Goal: Information Seeking & Learning: Check status

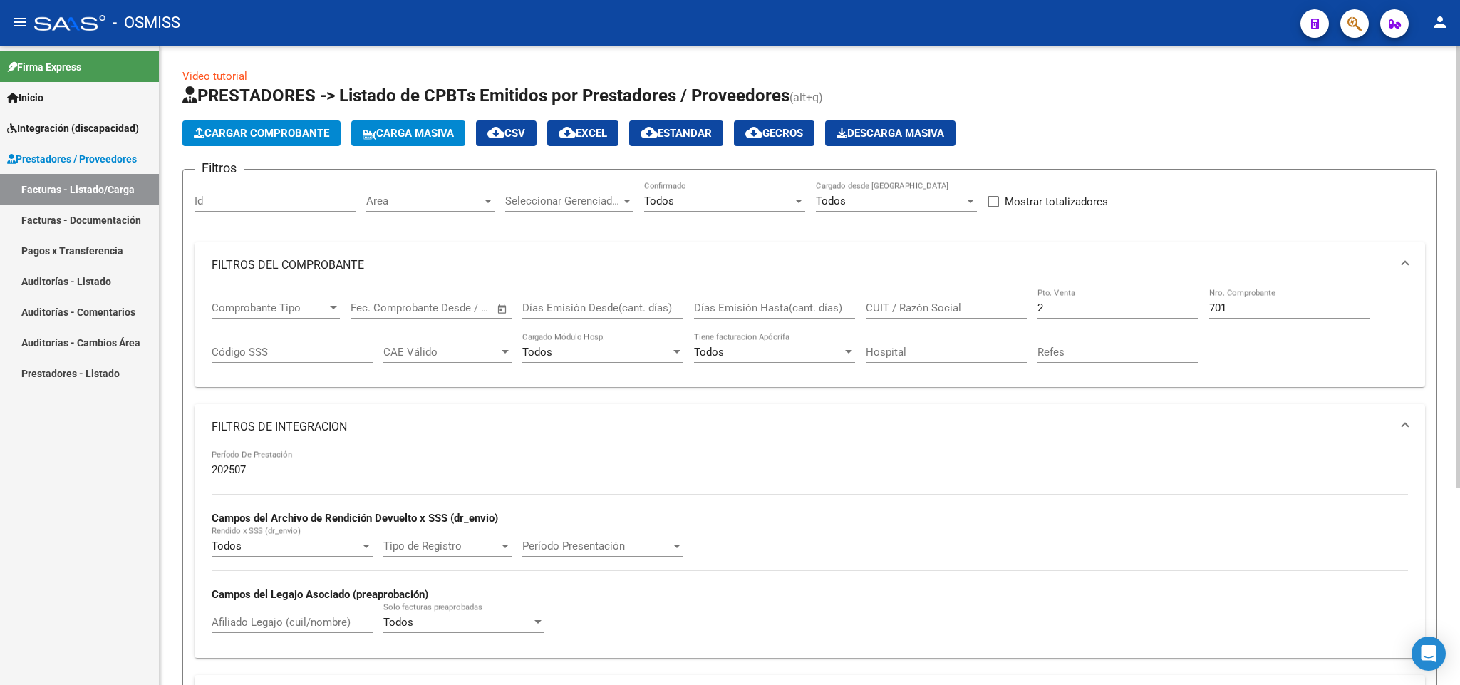
click at [1072, 313] on input "2" at bounding box center [1118, 307] width 161 height 13
click at [1296, 317] on div "701 Nro. Comprobante" at bounding box center [1289, 303] width 161 height 31
type input "7"
click at [939, 310] on input "CUIT / Razón Social" at bounding box center [946, 307] width 161 height 13
paste input "27210185734"
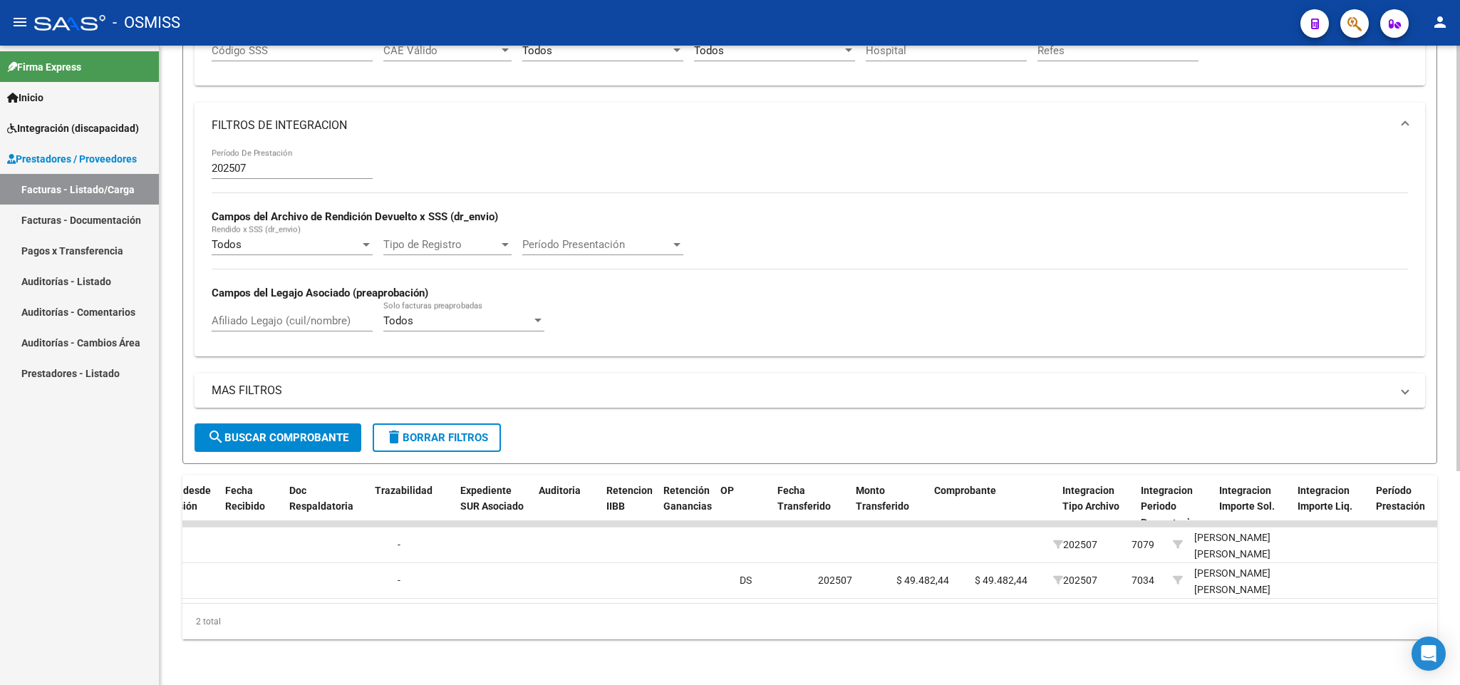
scroll to position [0, 1756]
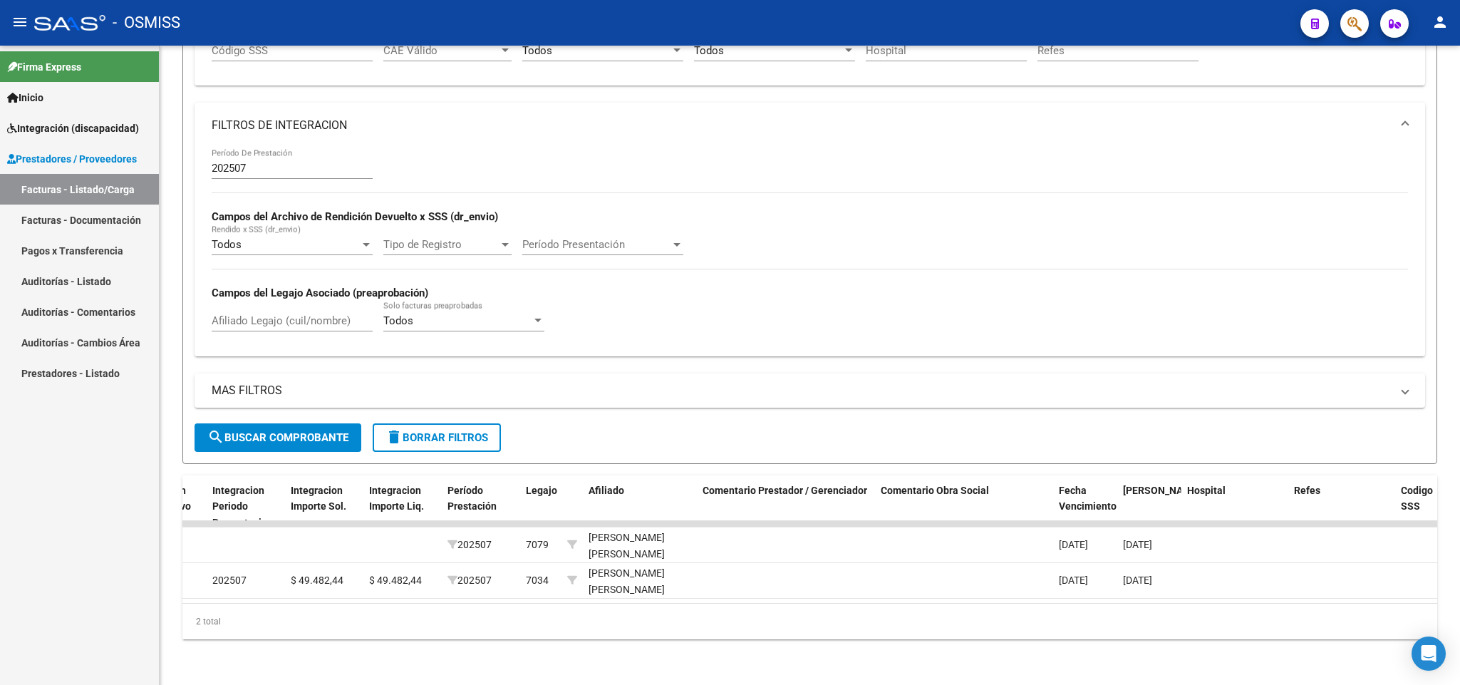
type input "27210185734"
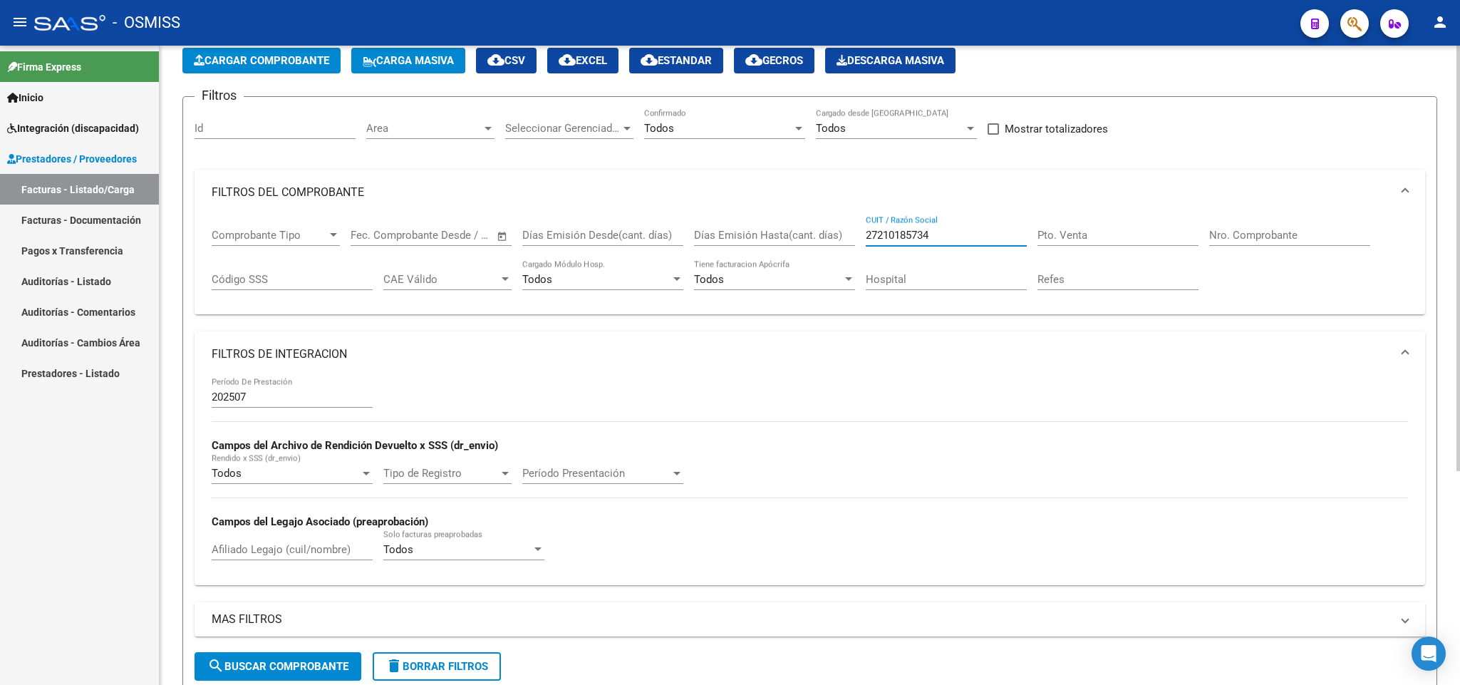
scroll to position [0, 0]
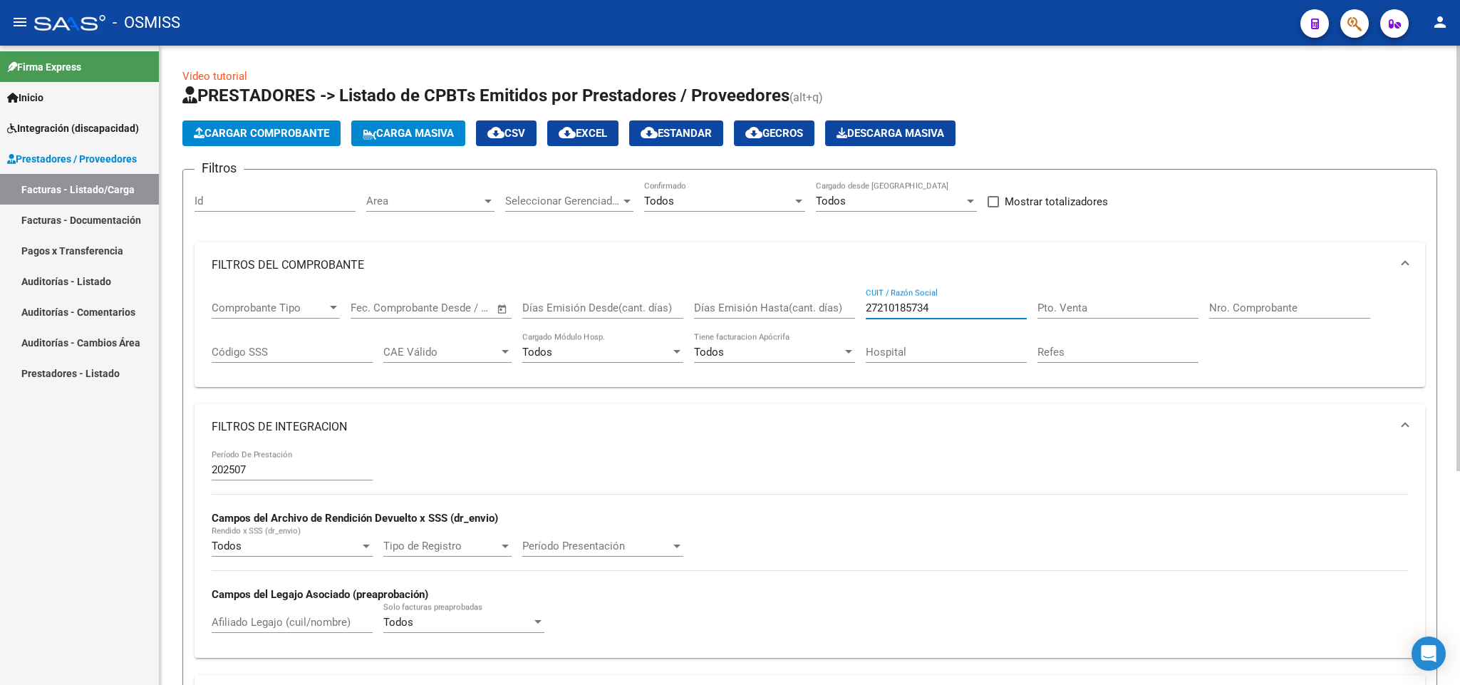
drag, startPoint x: 945, startPoint y: 306, endPoint x: 849, endPoint y: 301, distance: 96.3
click at [849, 301] on div "Comprobante Tipo Comprobante Tipo Fecha inicio – Fecha fin Fec. Comprobante Des…" at bounding box center [810, 332] width 1196 height 88
paste input "27404559341"
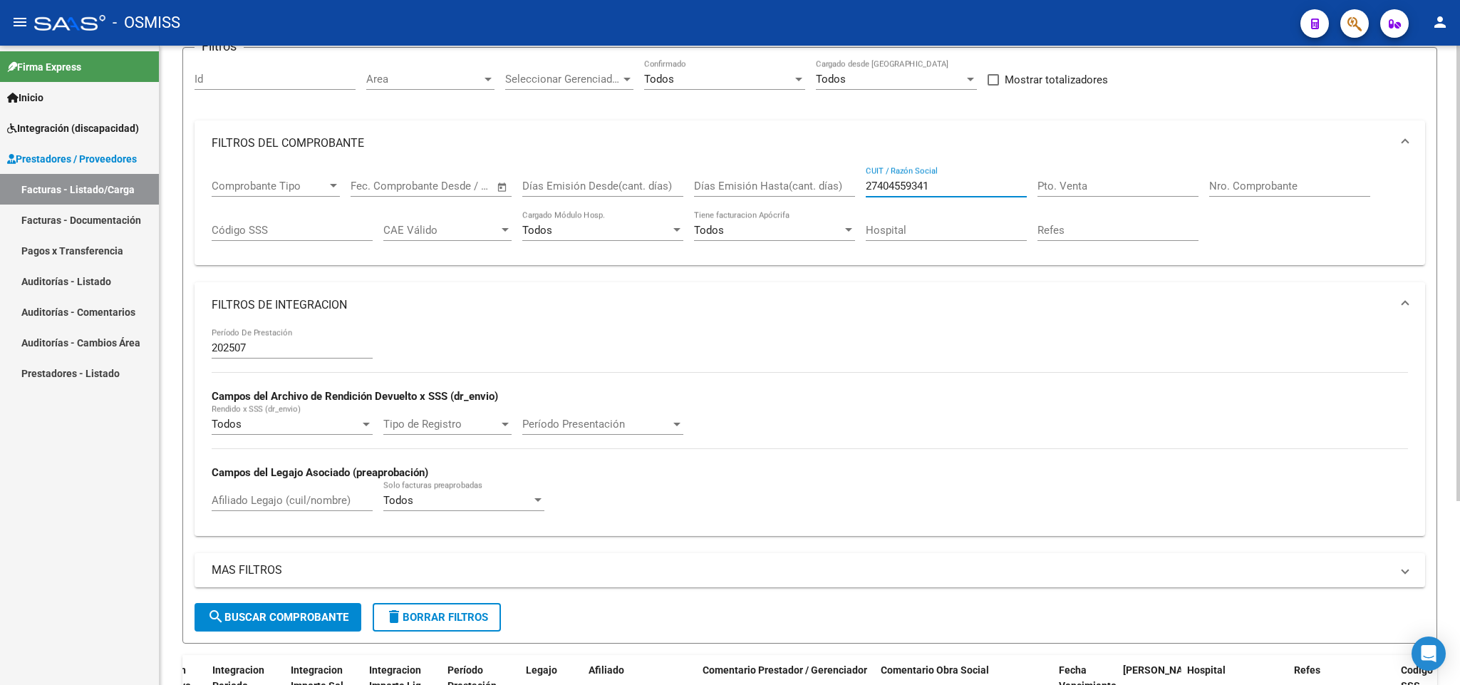
scroll to position [257, 0]
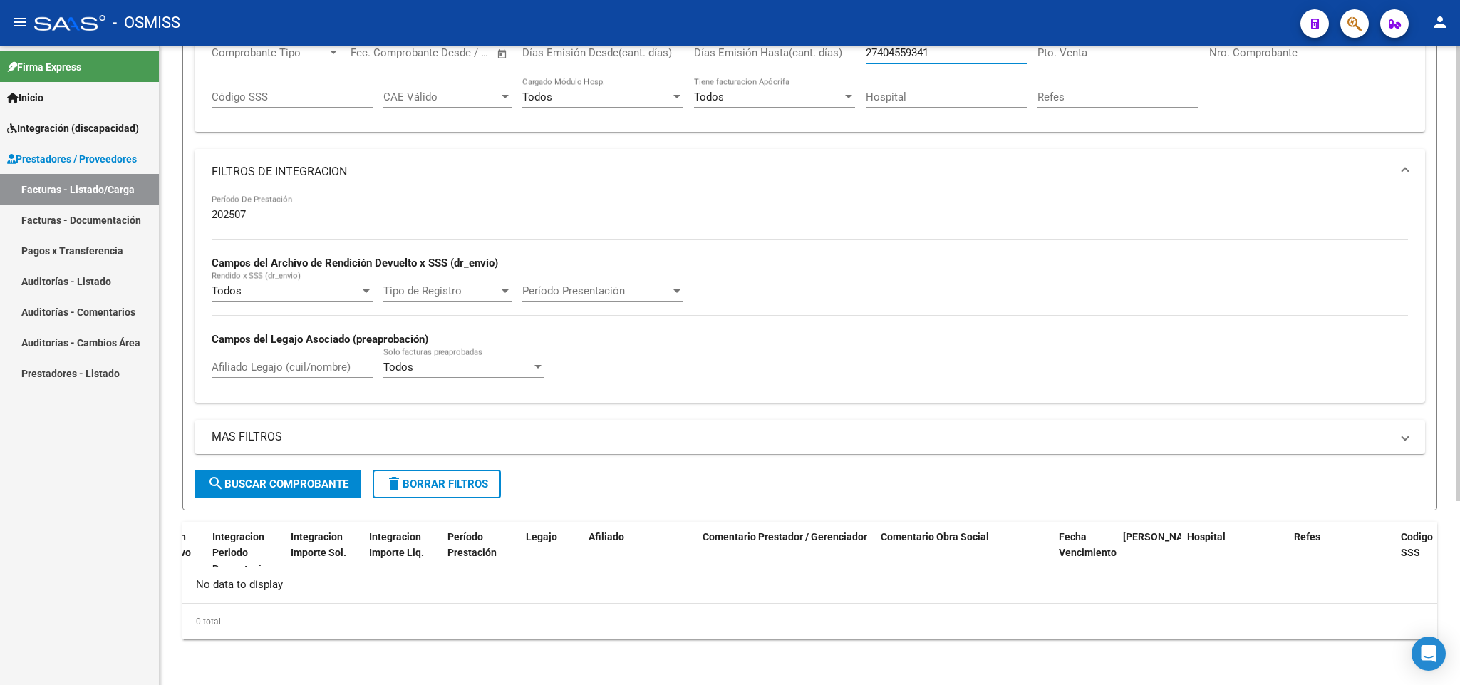
type input "27404559341"
click at [297, 487] on span "search Buscar Comprobante" at bounding box center [277, 483] width 141 height 13
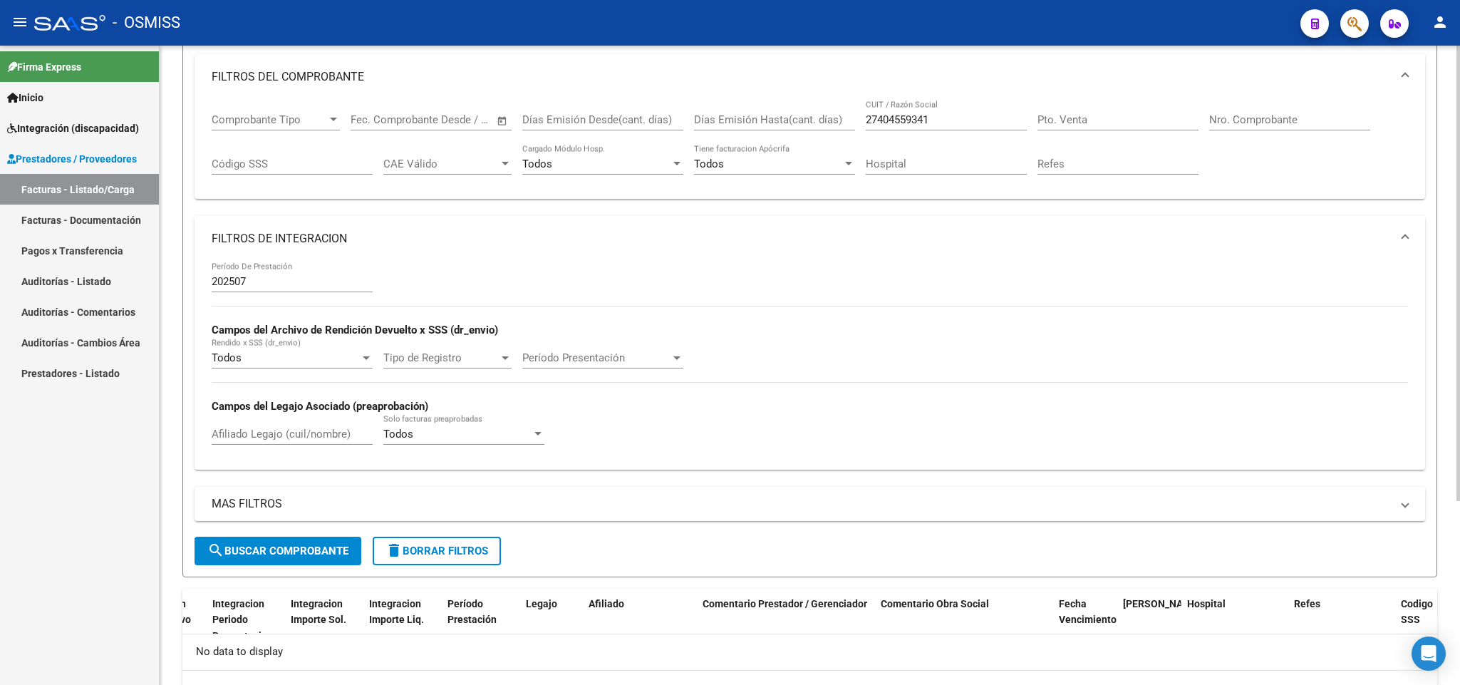
scroll to position [150, 0]
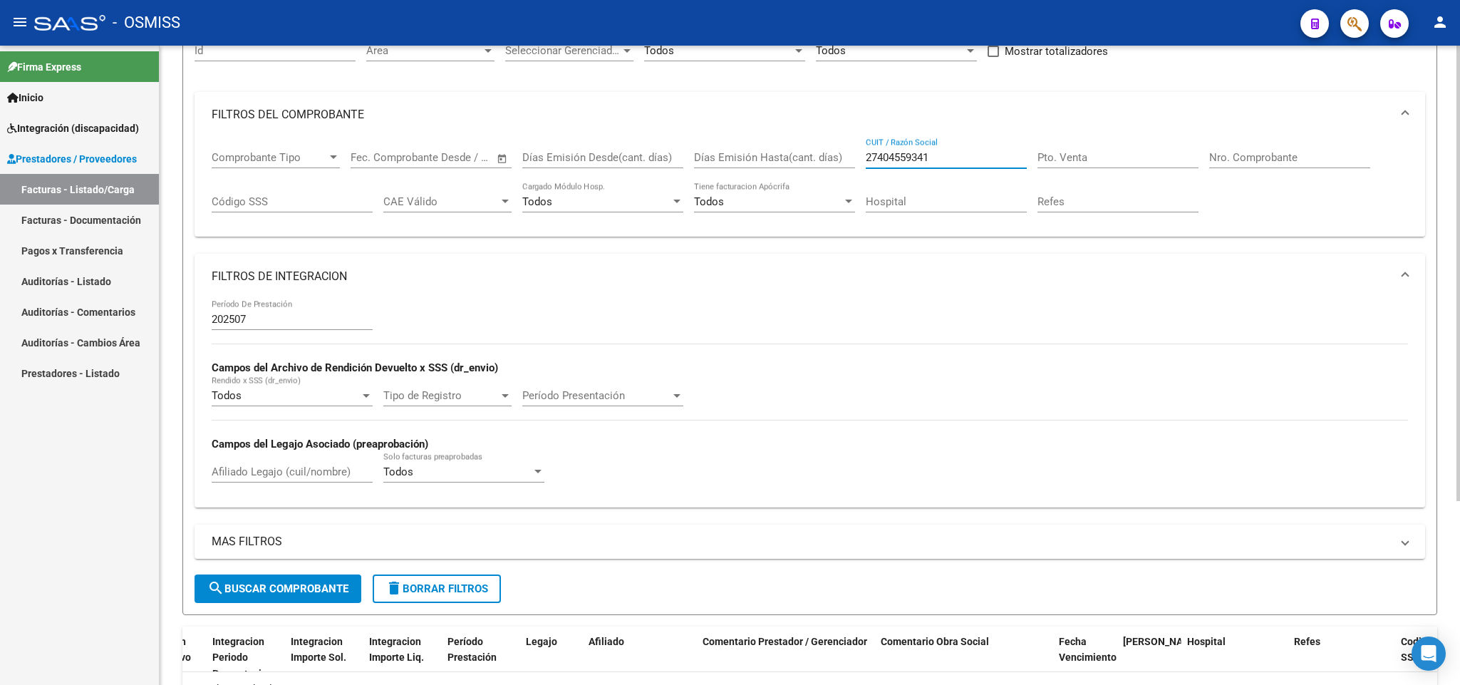
drag, startPoint x: 919, startPoint y: 154, endPoint x: 836, endPoint y: 116, distance: 91.5
click at [839, 133] on mat-expansion-panel "FILTROS DEL COMPROBANTE Comprobante Tipo Comprobante Tipo Fecha inicio – Fecha …" at bounding box center [810, 164] width 1231 height 145
paste input "27329464895"
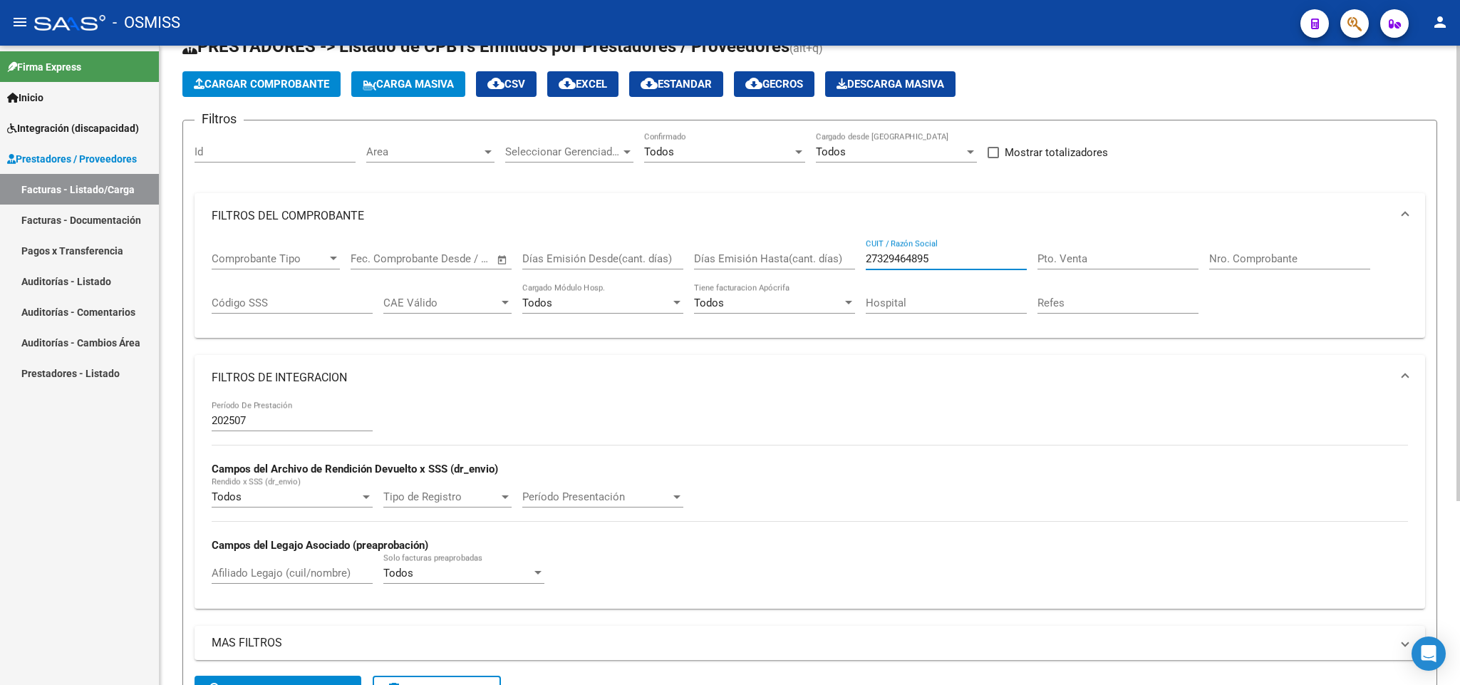
scroll to position [0, 0]
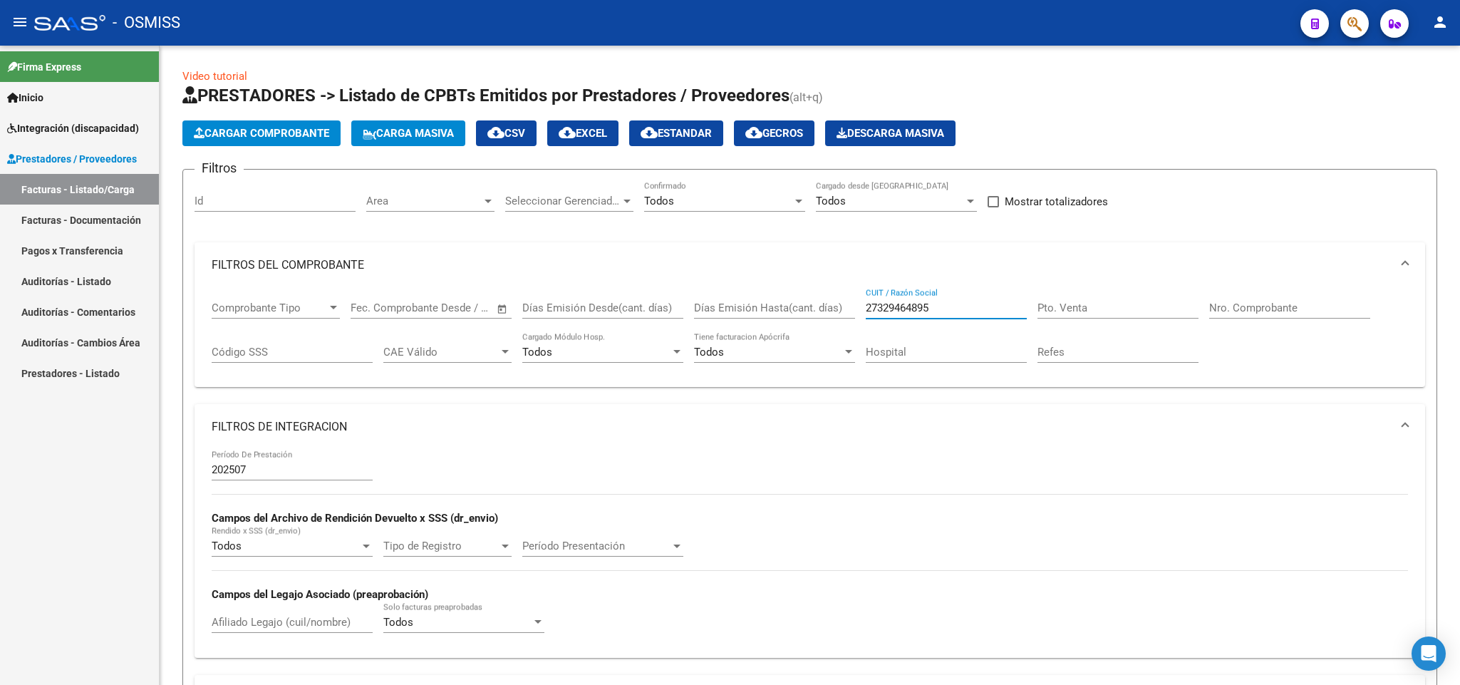
type input "27329464895"
drag, startPoint x: 954, startPoint y: 308, endPoint x: 785, endPoint y: 306, distance: 169.6
click at [785, 306] on div "Comprobante Tipo Comprobante Tipo Fecha inicio – Fecha fin Fec. Comprobante Des…" at bounding box center [810, 332] width 1196 height 88
paste input "27329464895"
type input "27329464895"
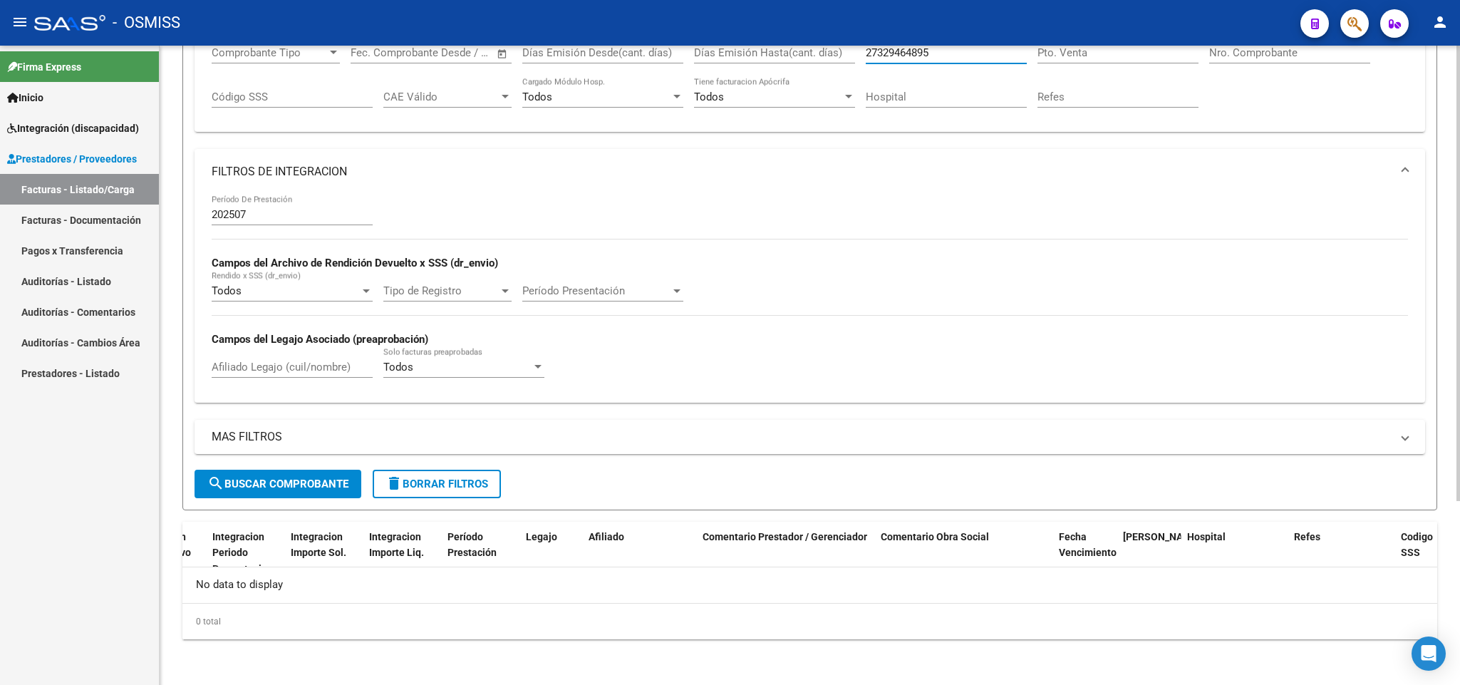
click at [266, 490] on span "search Buscar Comprobante" at bounding box center [277, 483] width 141 height 13
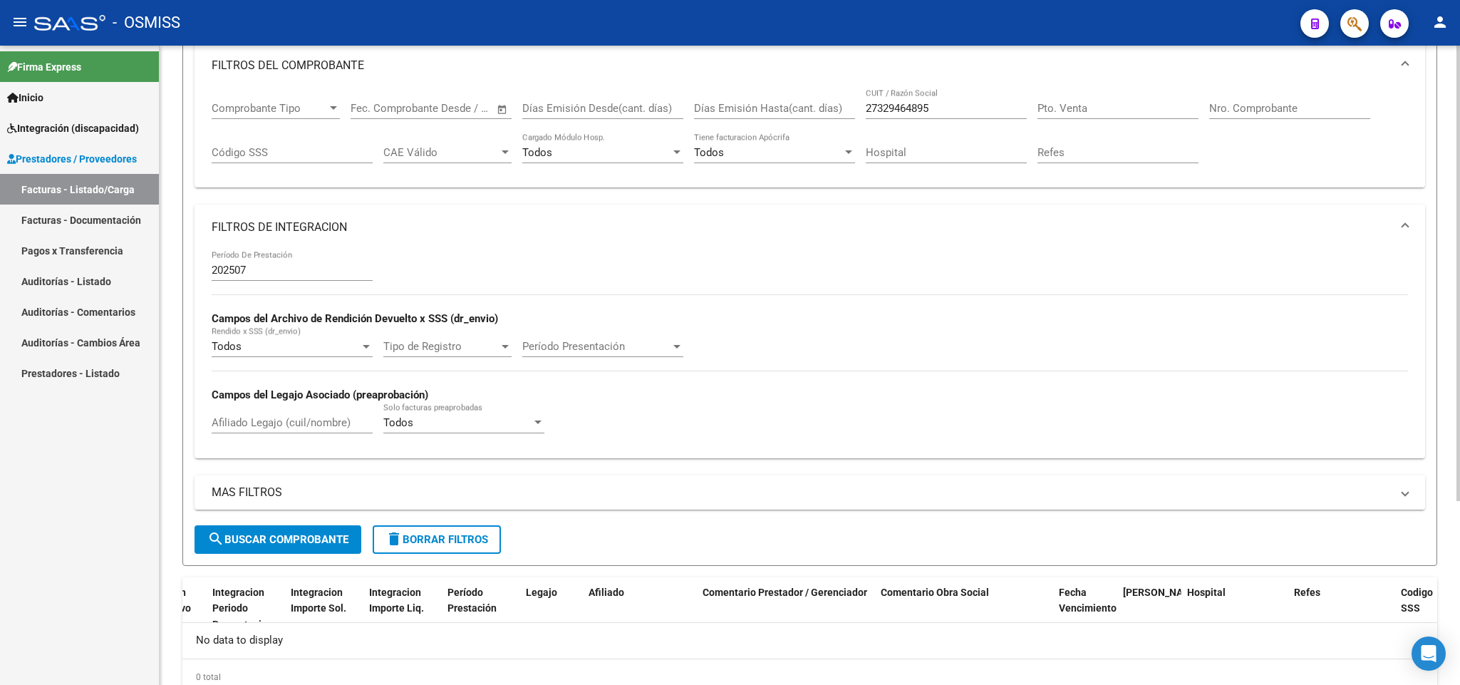
scroll to position [150, 0]
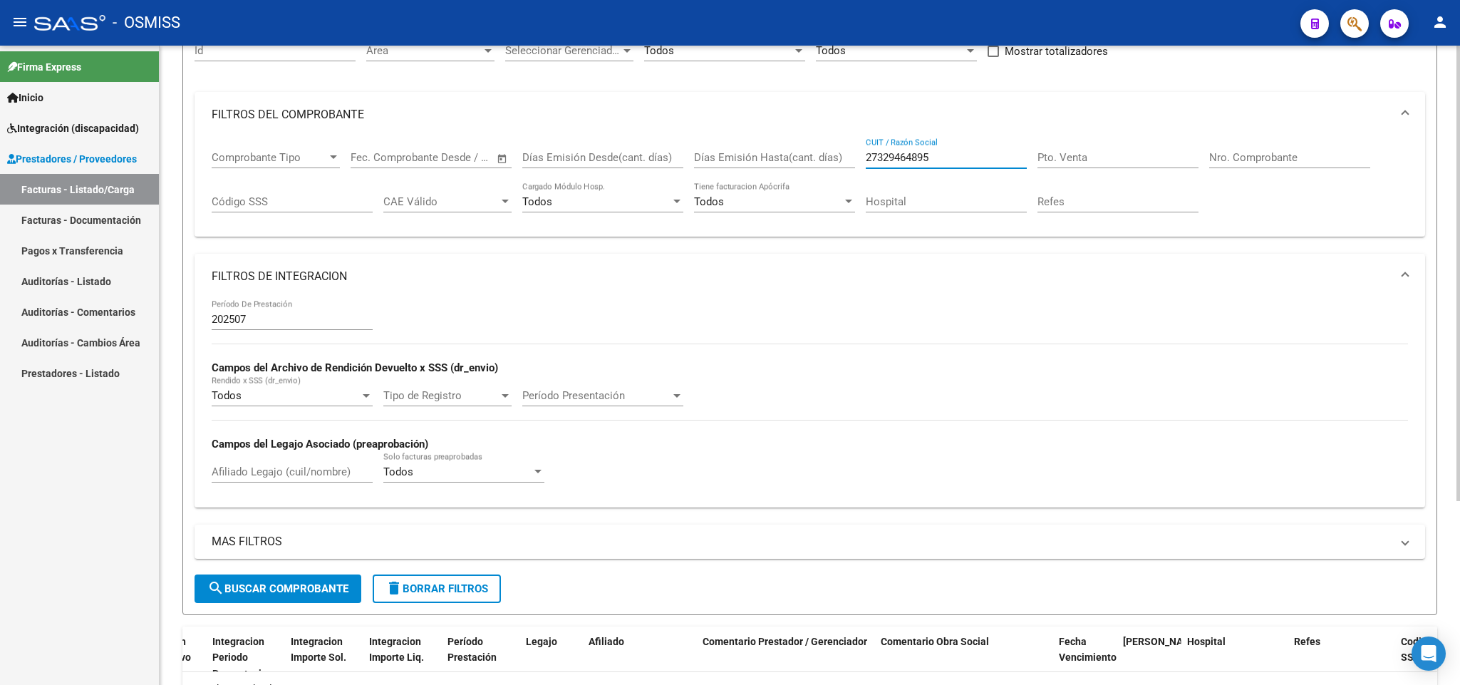
drag, startPoint x: 944, startPoint y: 154, endPoint x: 817, endPoint y: 148, distance: 126.3
click at [832, 156] on div "Comprobante Tipo Comprobante Tipo Fecha inicio – Fecha fin Fec. Comprobante Des…" at bounding box center [810, 182] width 1196 height 88
paste input "27329464895"
type input "27329464895"
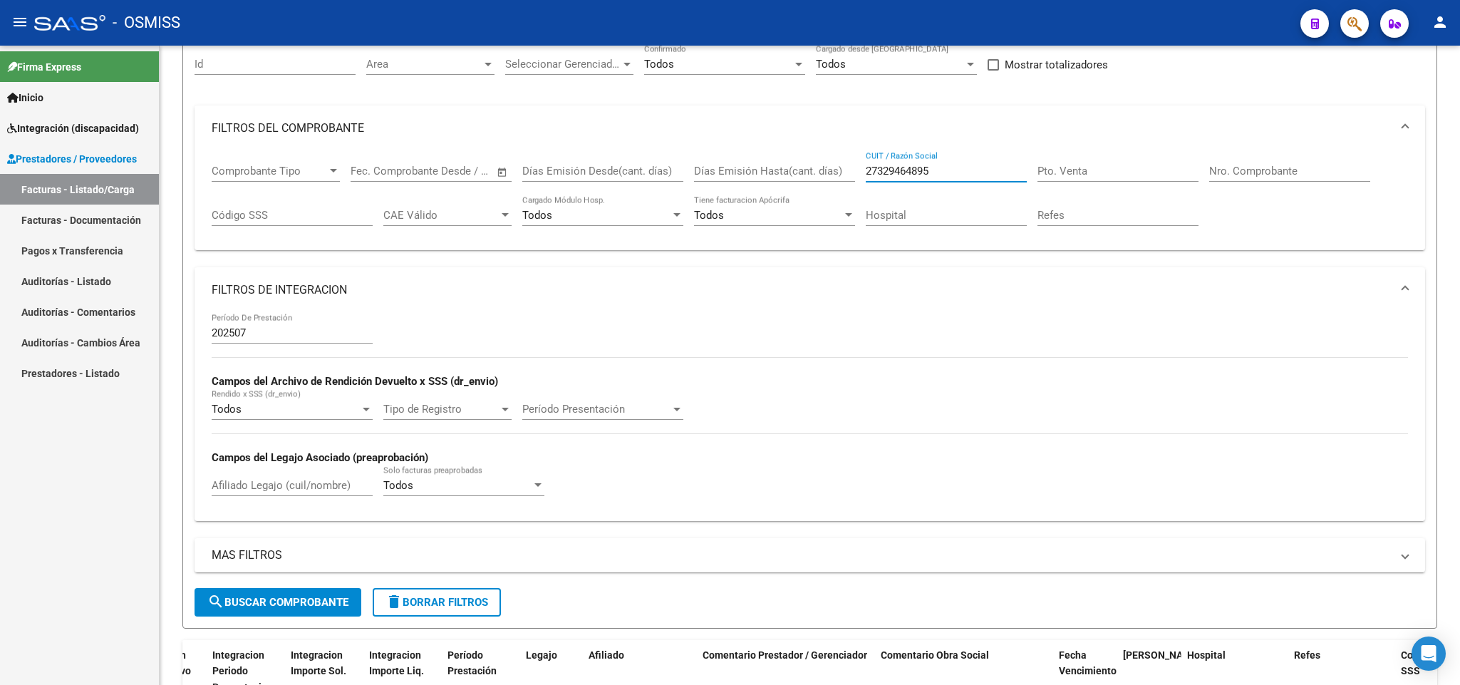
scroll to position [0, 0]
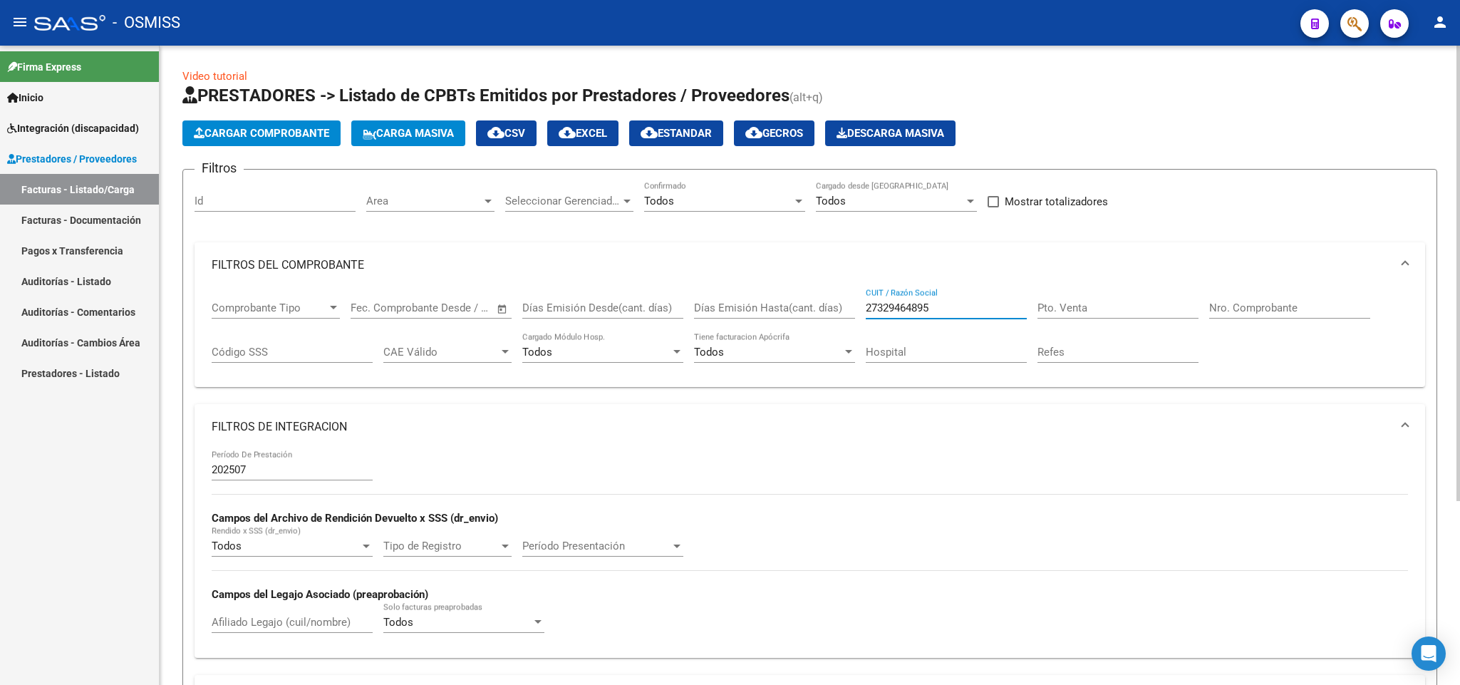
drag, startPoint x: 962, startPoint y: 314, endPoint x: 857, endPoint y: 291, distance: 107.4
click at [851, 295] on div "Comprobante Tipo Comprobante Tipo Fecha inicio – Fecha fin Fec. Comprobante Des…" at bounding box center [810, 332] width 1196 height 88
paste input "27428236152"
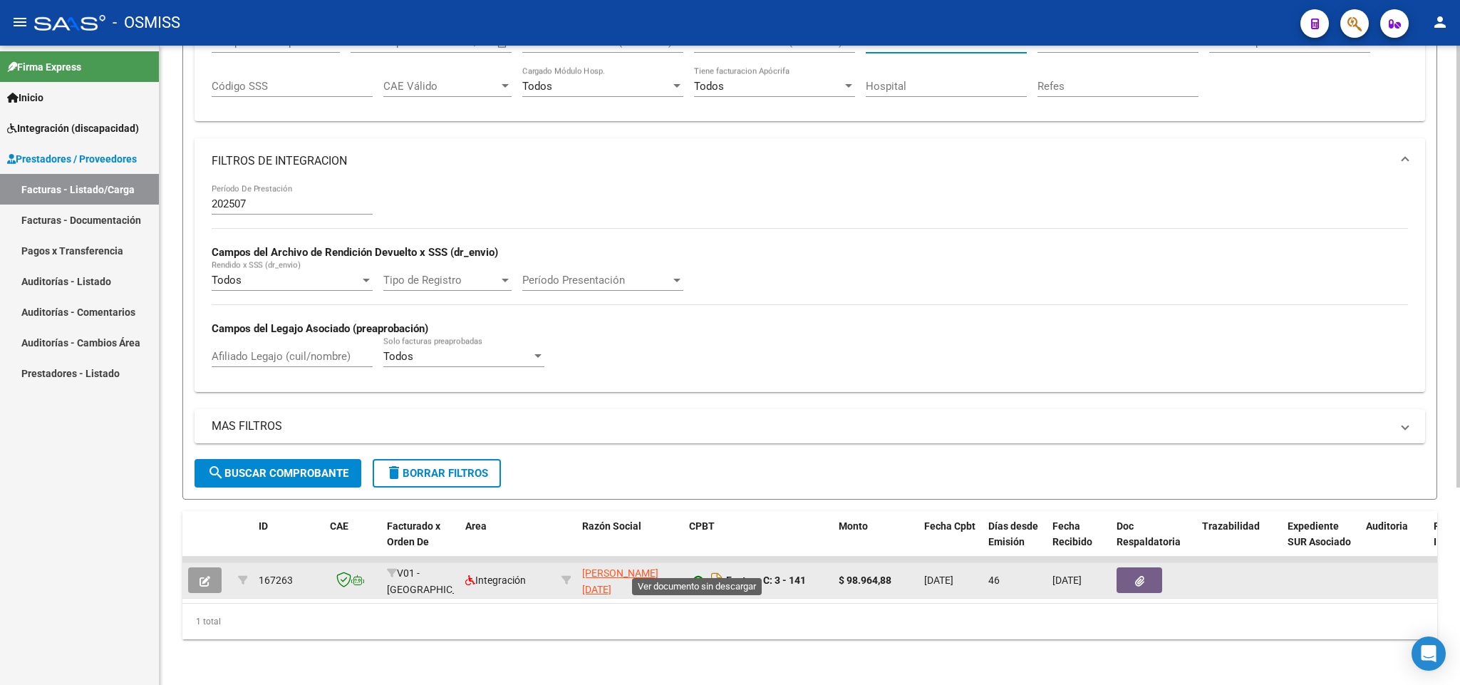
type input "27428236152"
click at [705, 572] on icon at bounding box center [698, 580] width 19 height 17
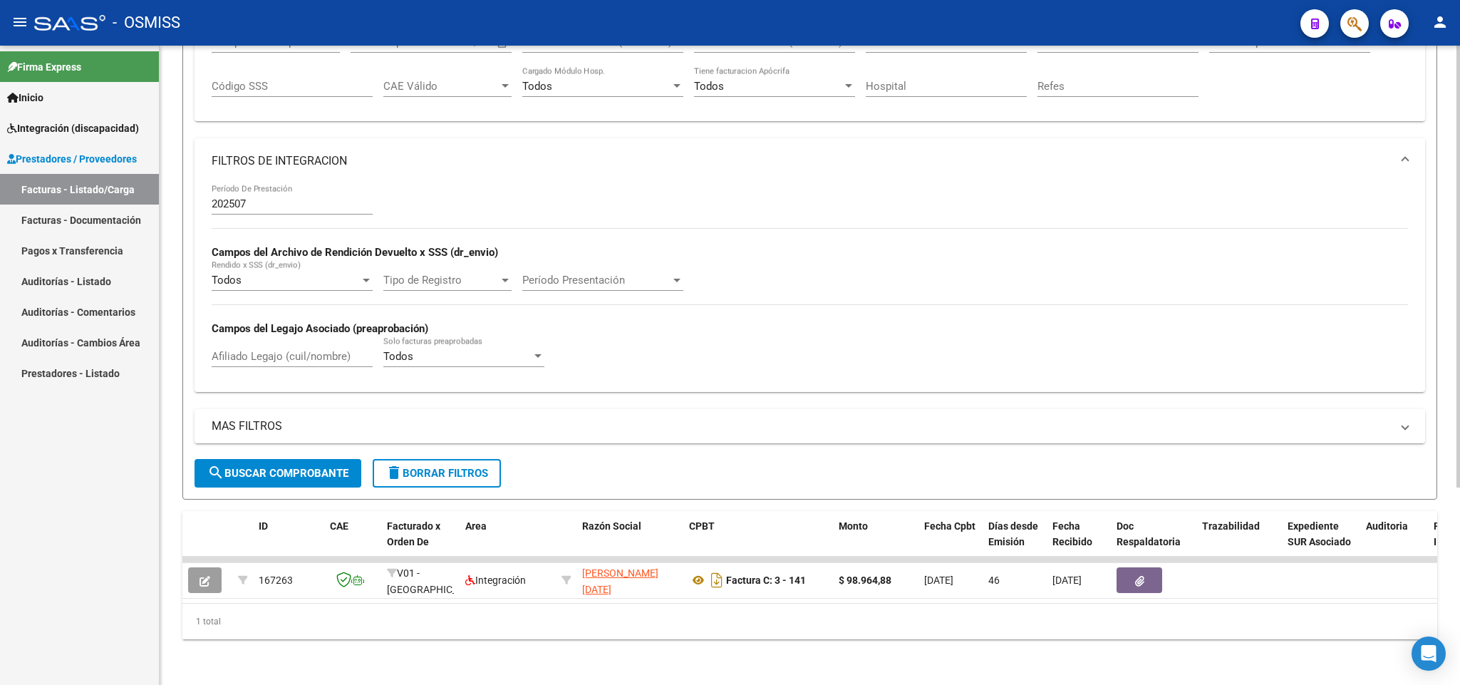
scroll to position [178, 0]
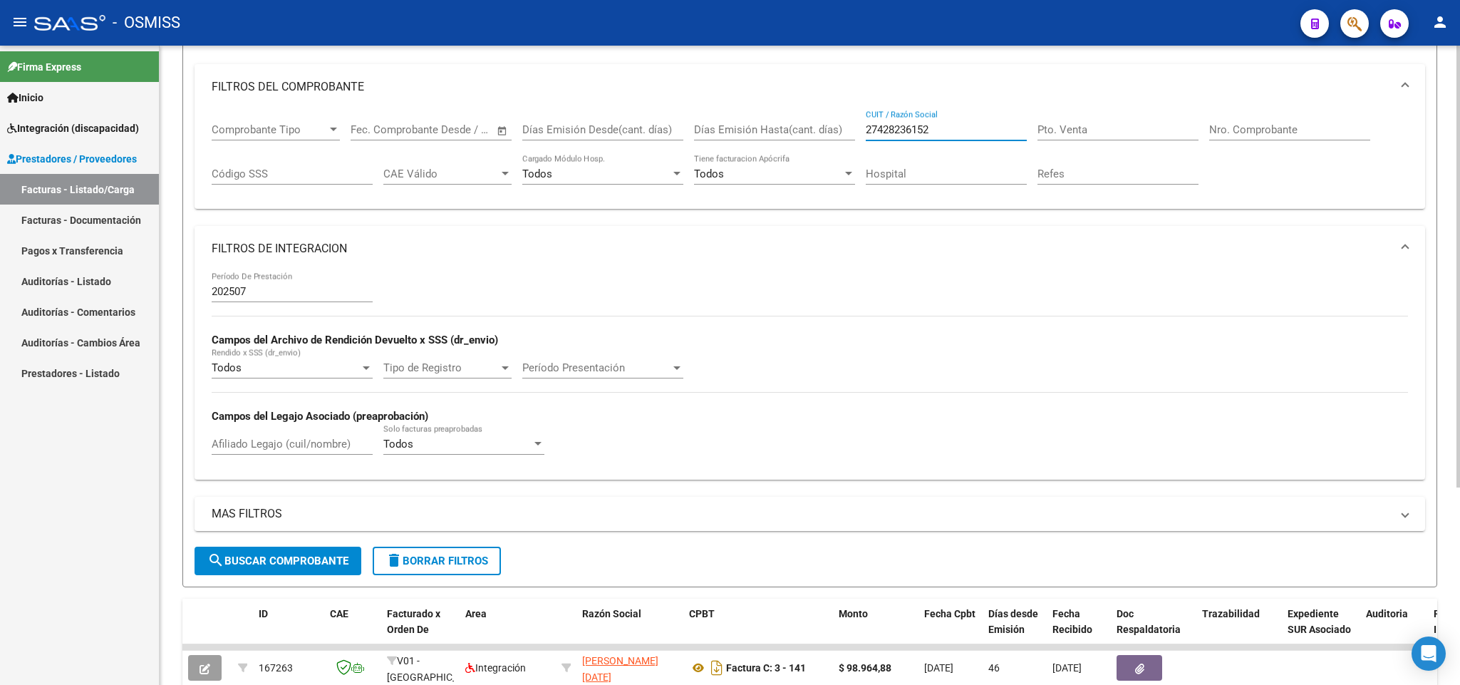
drag, startPoint x: 944, startPoint y: 129, endPoint x: 849, endPoint y: 122, distance: 94.3
click at [856, 125] on div "Comprobante Tipo Comprobante Tipo Fecha inicio – Fecha fin Fec. Comprobante Des…" at bounding box center [810, 154] width 1196 height 88
paste input "27365974077"
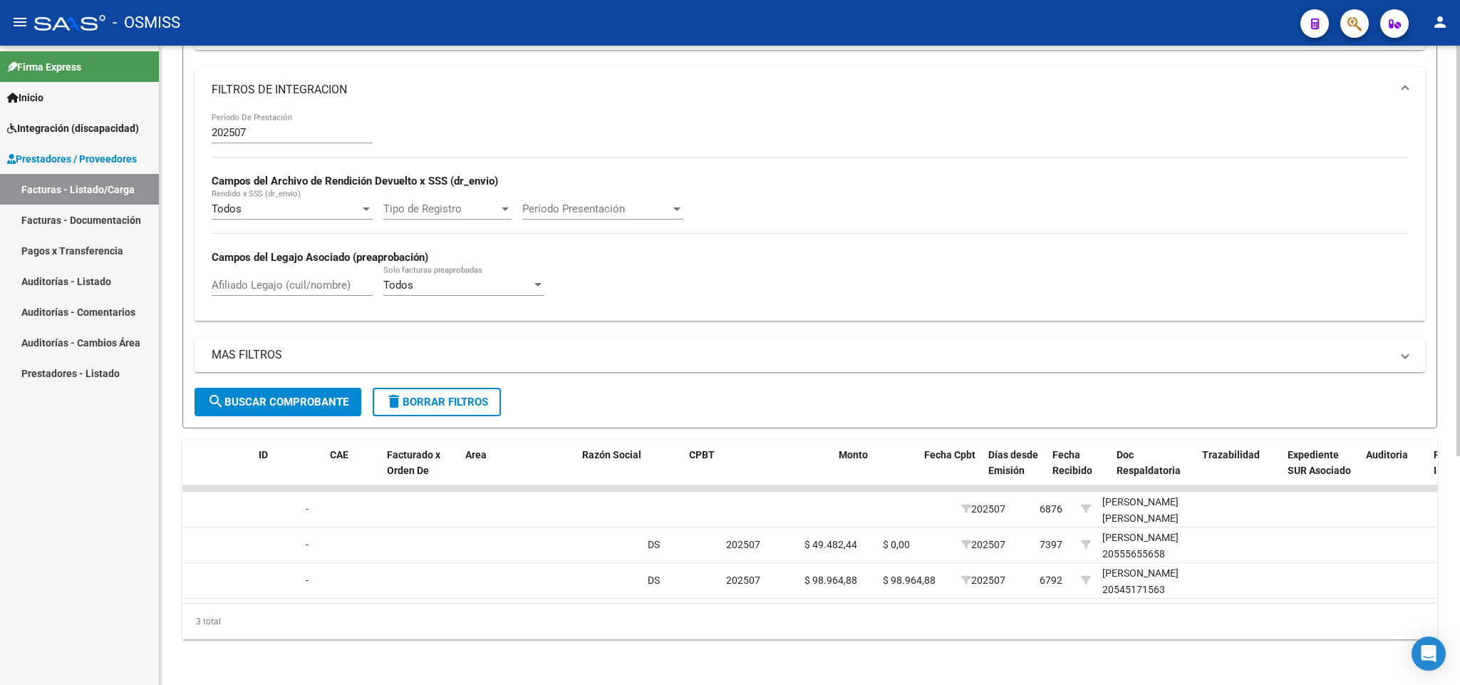
scroll to position [0, 0]
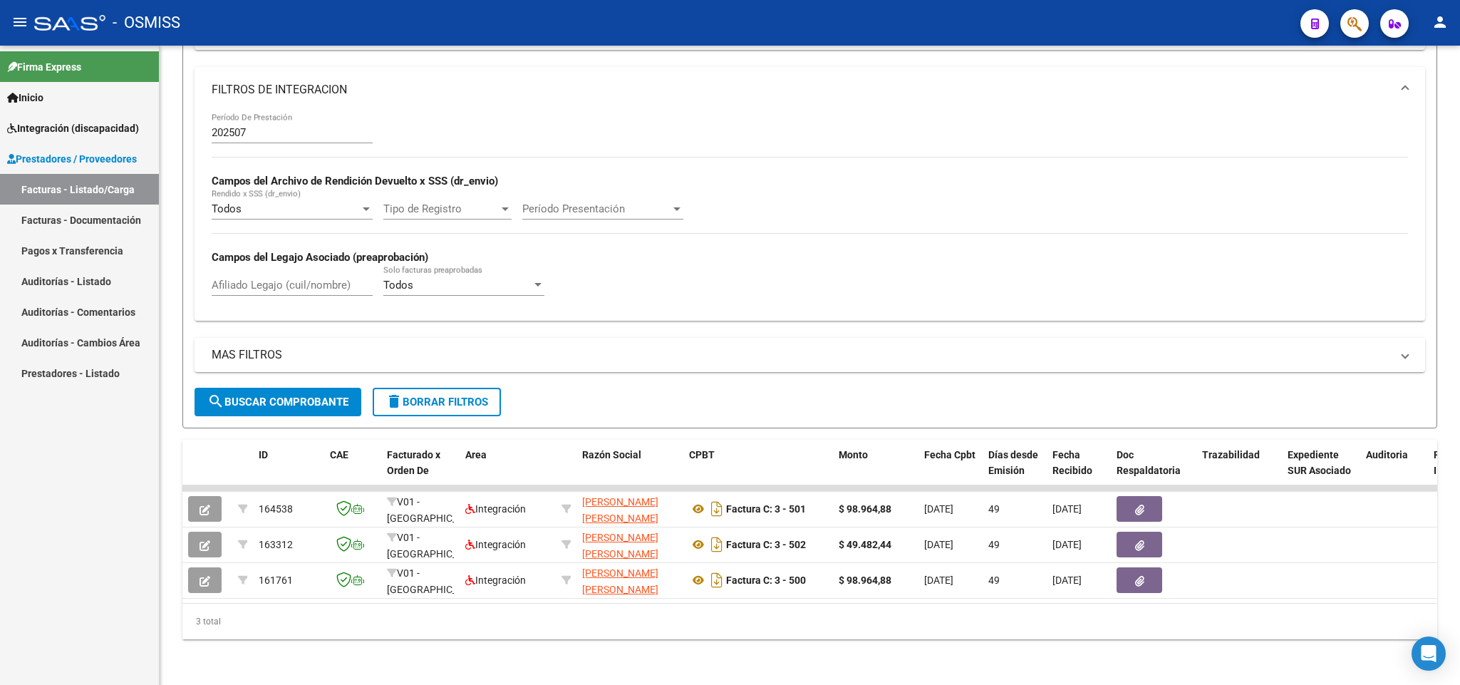
type input "27365974077"
click at [314, 265] on div "Afiliado Legajo (cuil/nombre)" at bounding box center [292, 280] width 161 height 31
click at [314, 279] on input "Afiliado Legajo (cuil/nombre)" at bounding box center [292, 285] width 161 height 13
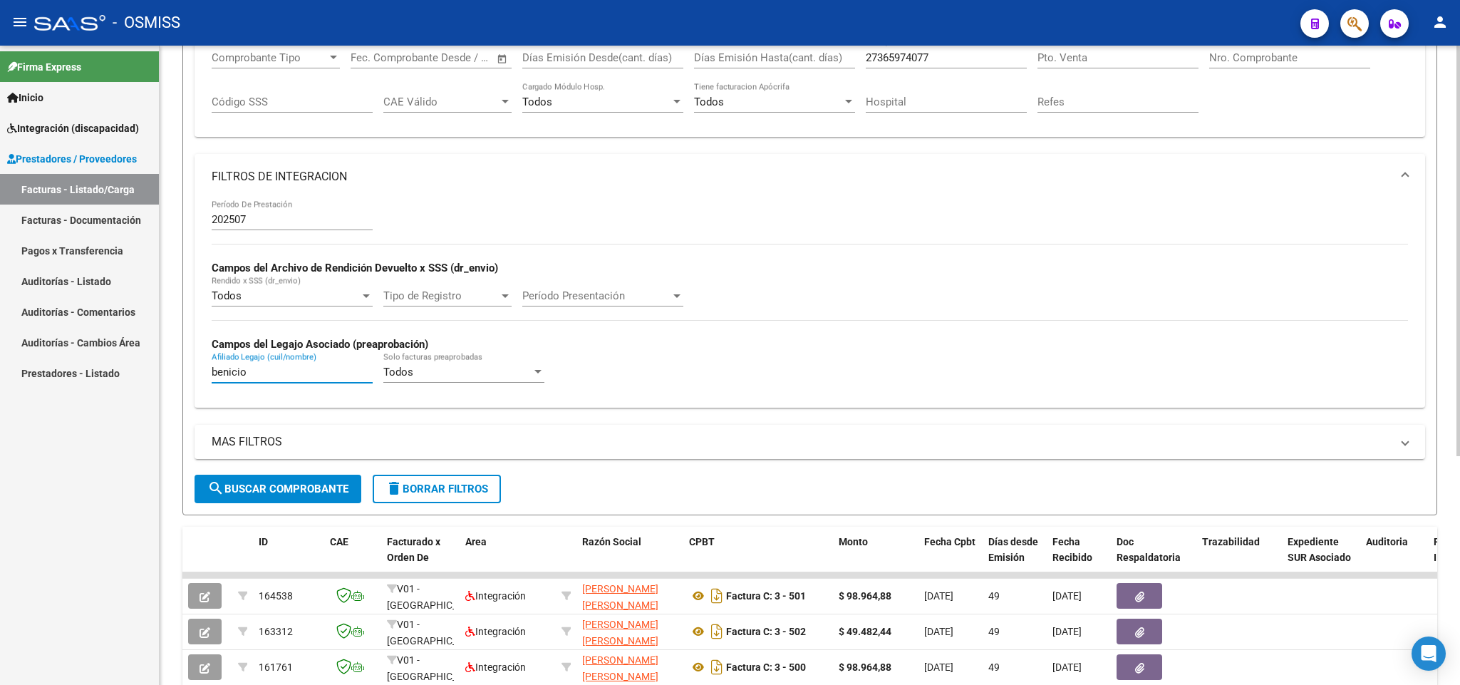
type input "benicio"
click at [274, 217] on input "202507" at bounding box center [292, 219] width 161 height 13
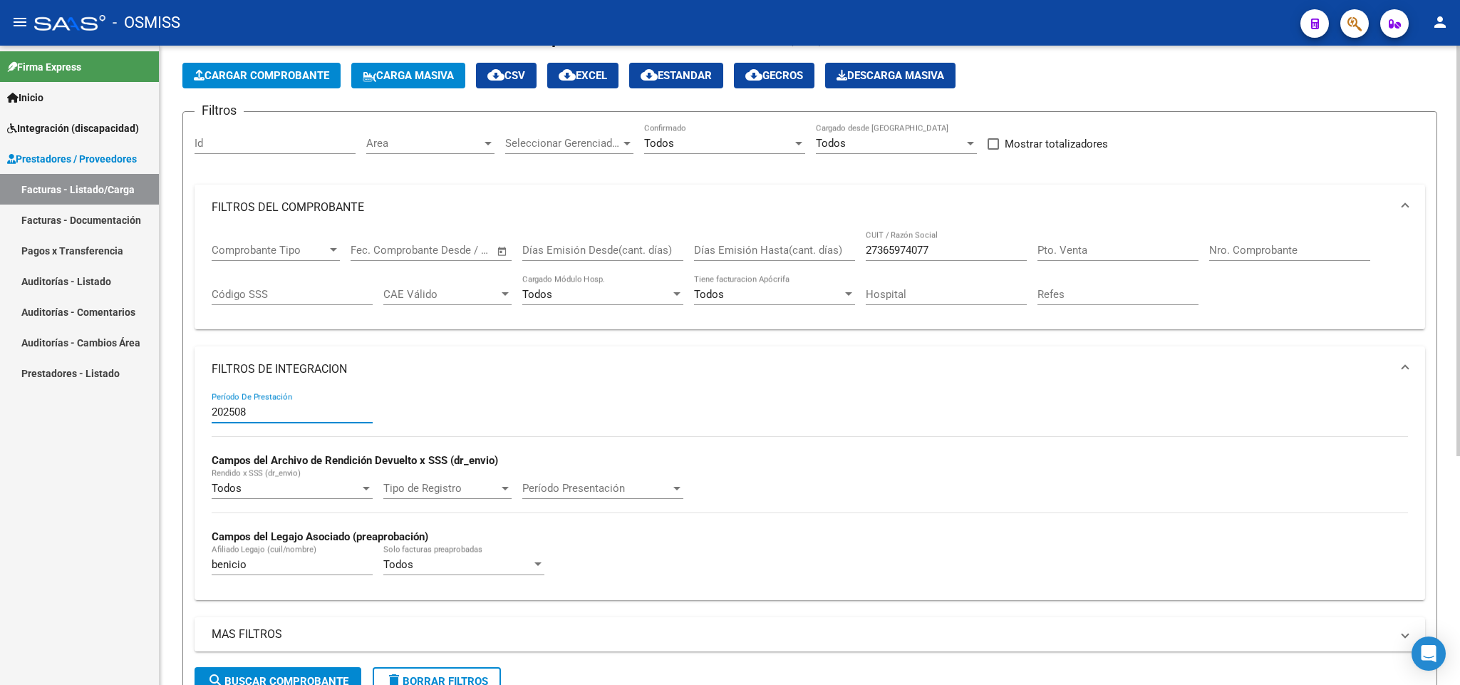
scroll to position [36, 0]
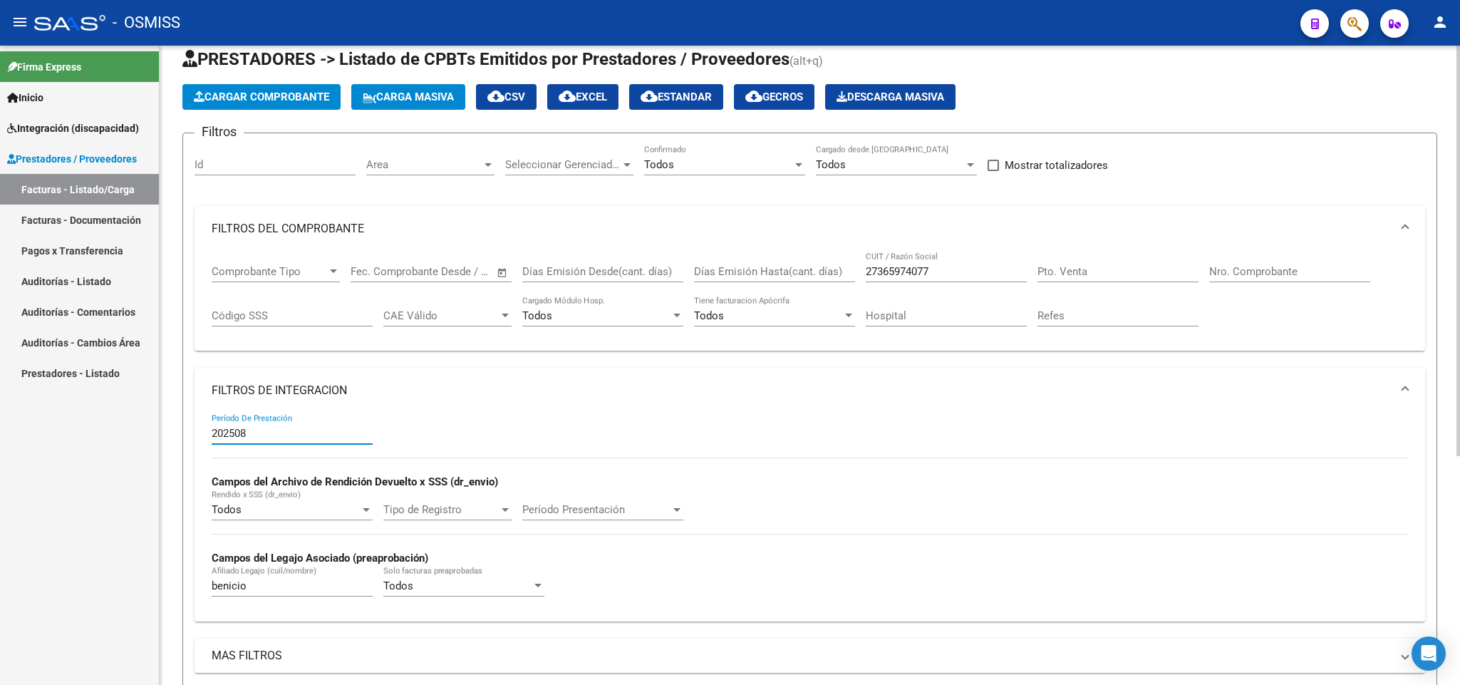
type input "202508"
drag, startPoint x: 944, startPoint y: 268, endPoint x: 839, endPoint y: 268, distance: 104.8
click at [839, 268] on div "Comprobante Tipo Comprobante Tipo Fecha inicio – Fecha fin Fec. Comprobante Des…" at bounding box center [810, 296] width 1196 height 88
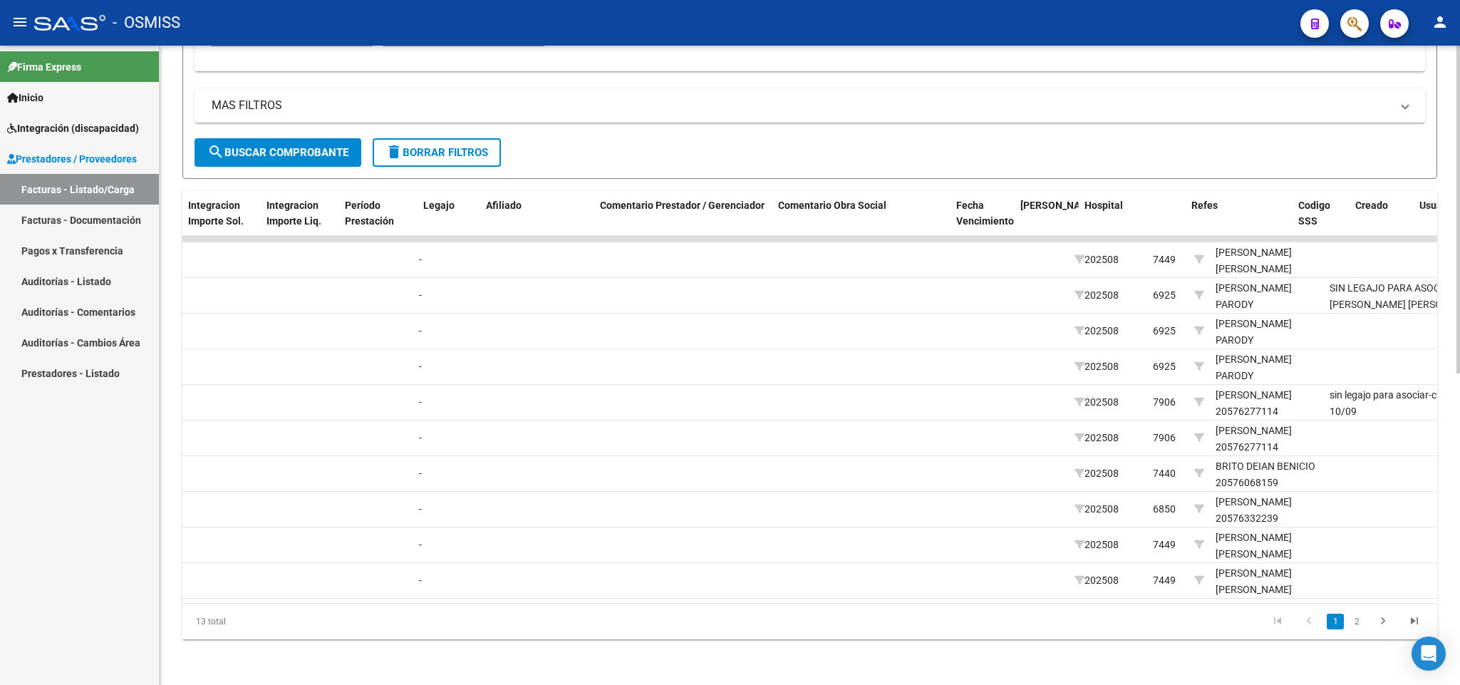
scroll to position [0, 1859]
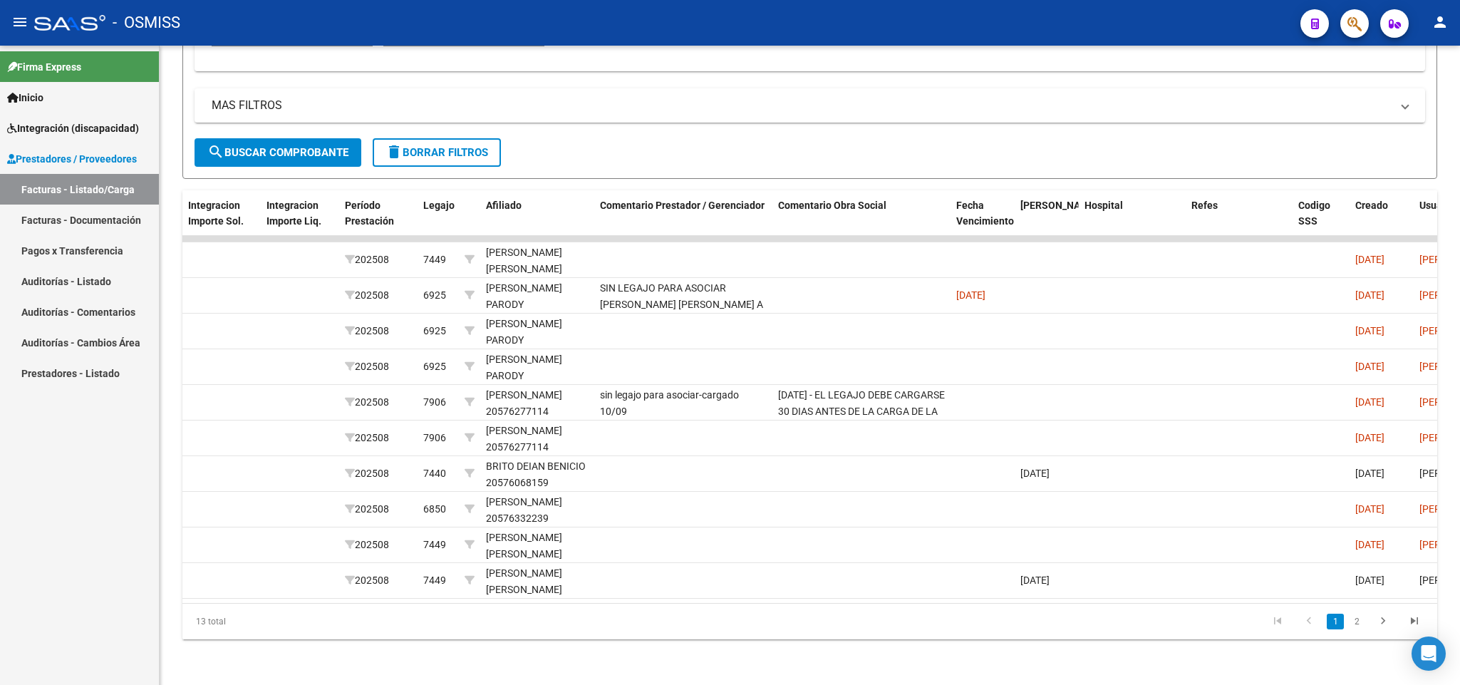
click at [43, 513] on div "Firma Express Inicio Instructivos Contacto OS Integración (discapacidad) Legajo…" at bounding box center [79, 365] width 159 height 639
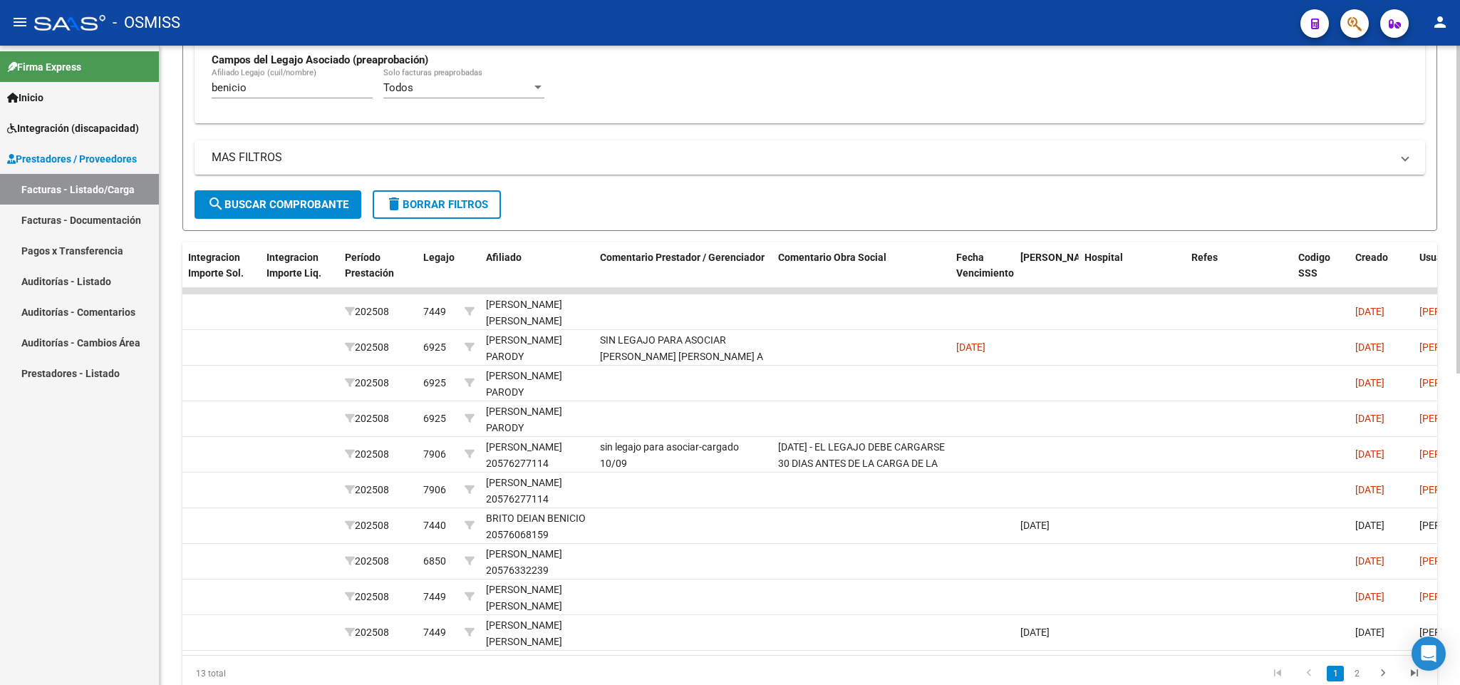
scroll to position [499, 0]
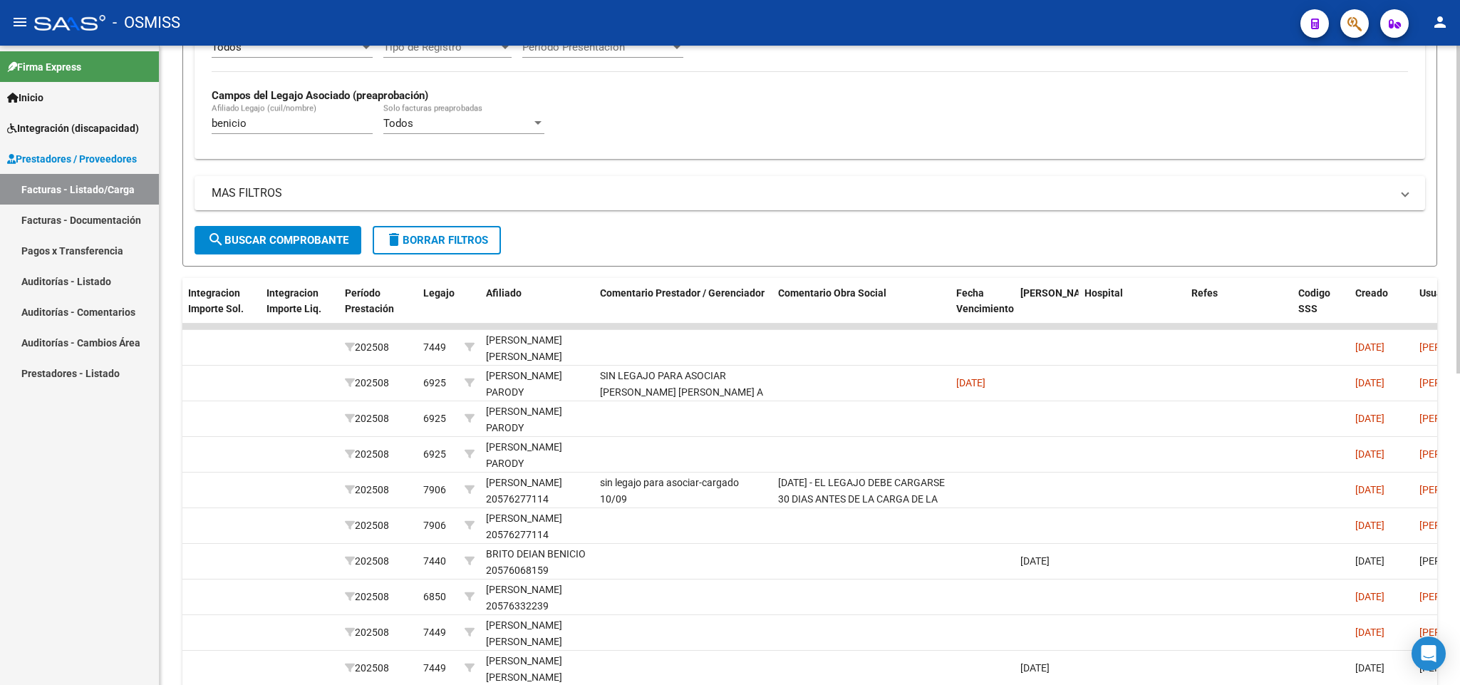
click at [296, 125] on input "benicio" at bounding box center [292, 123] width 161 height 13
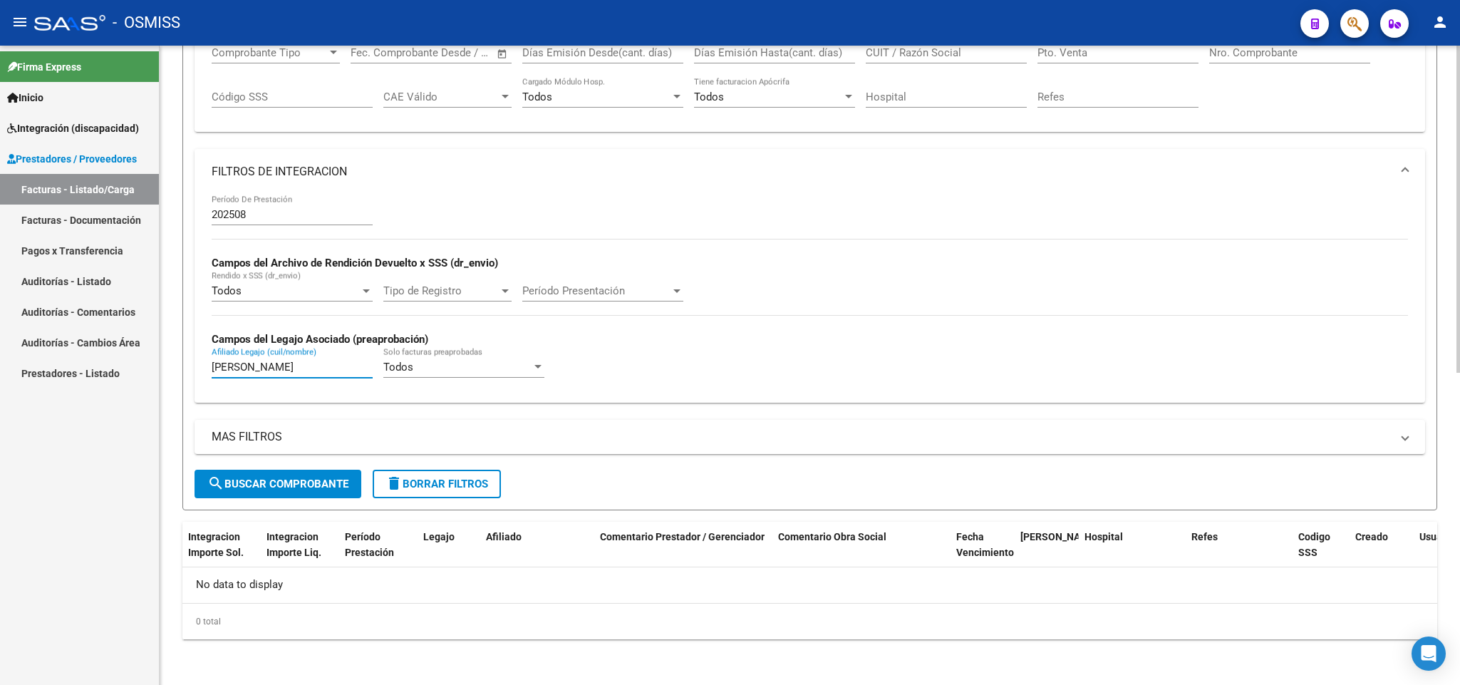
scroll to position [257, 0]
drag, startPoint x: 244, startPoint y: 366, endPoint x: 174, endPoint y: 370, distance: 69.9
click at [177, 370] on div "Video tutorial PRESTADORES -> Listado de CPBTs Emitidos por Prestadores / Prove…" at bounding box center [810, 237] width 1301 height 894
click at [38, 514] on div "Firma Express Inicio Instructivos Contacto OS Integración (discapacidad) Legajo…" at bounding box center [79, 365] width 159 height 639
drag, startPoint x: 238, startPoint y: 366, endPoint x: 113, endPoint y: 368, distance: 124.7
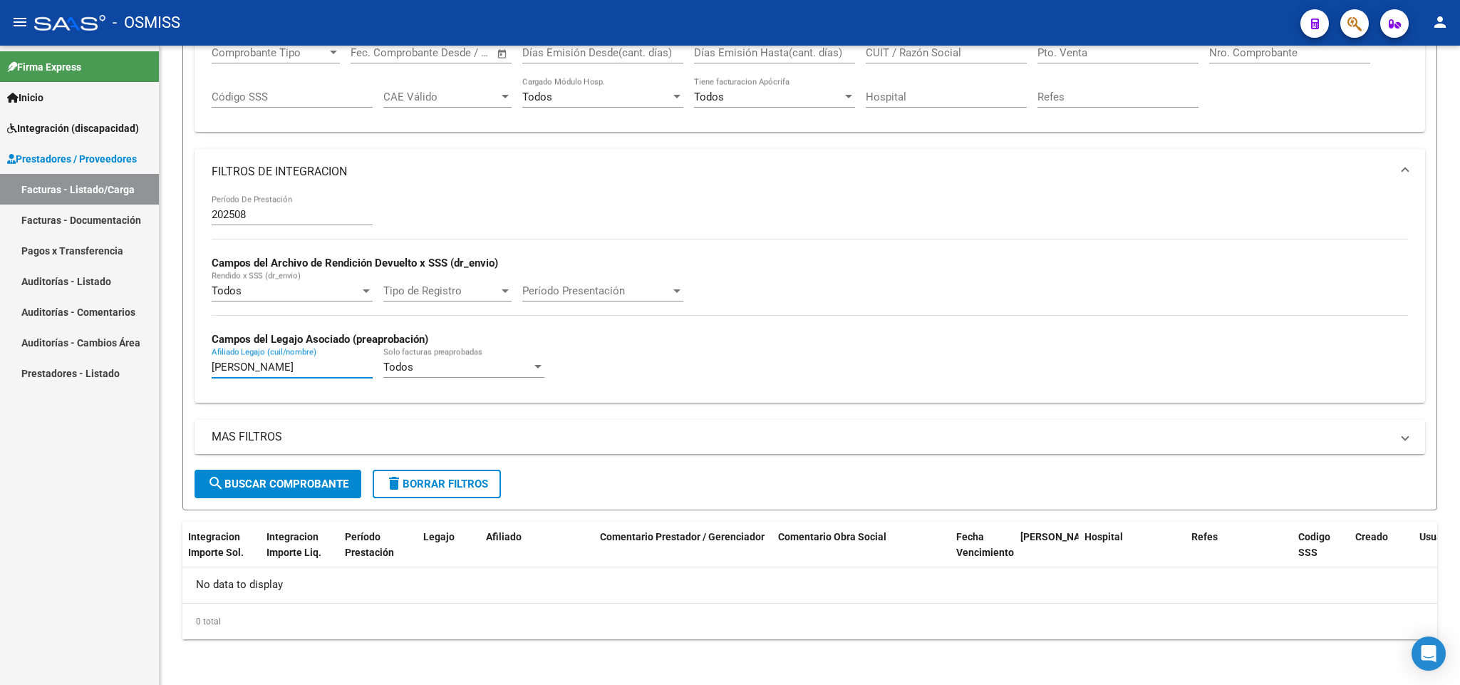
click at [115, 370] on mat-sidenav-container "Firma Express Inicio Instructivos Contacto OS Integración (discapacidad) Legajo…" at bounding box center [730, 365] width 1460 height 639
type input "[PERSON_NAME]"
click at [259, 208] on input "202508" at bounding box center [292, 214] width 161 height 13
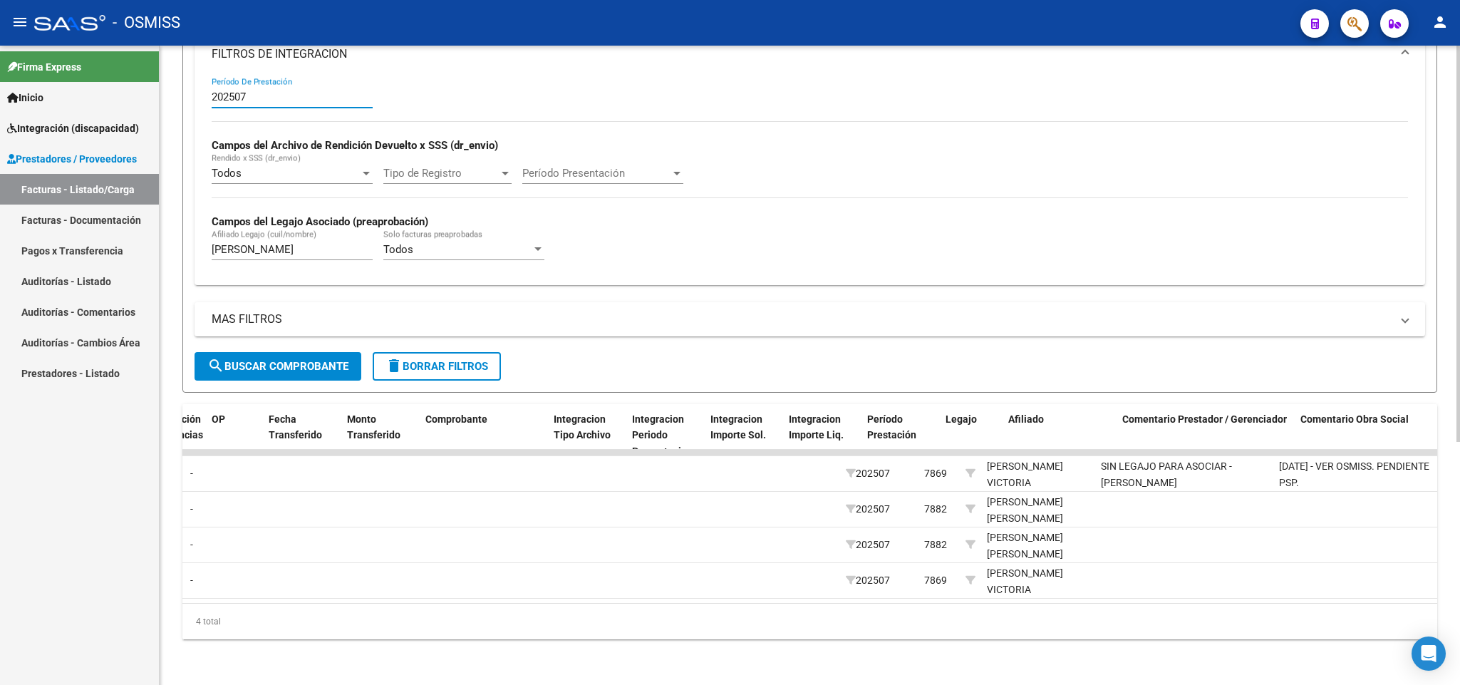
scroll to position [0, 1363]
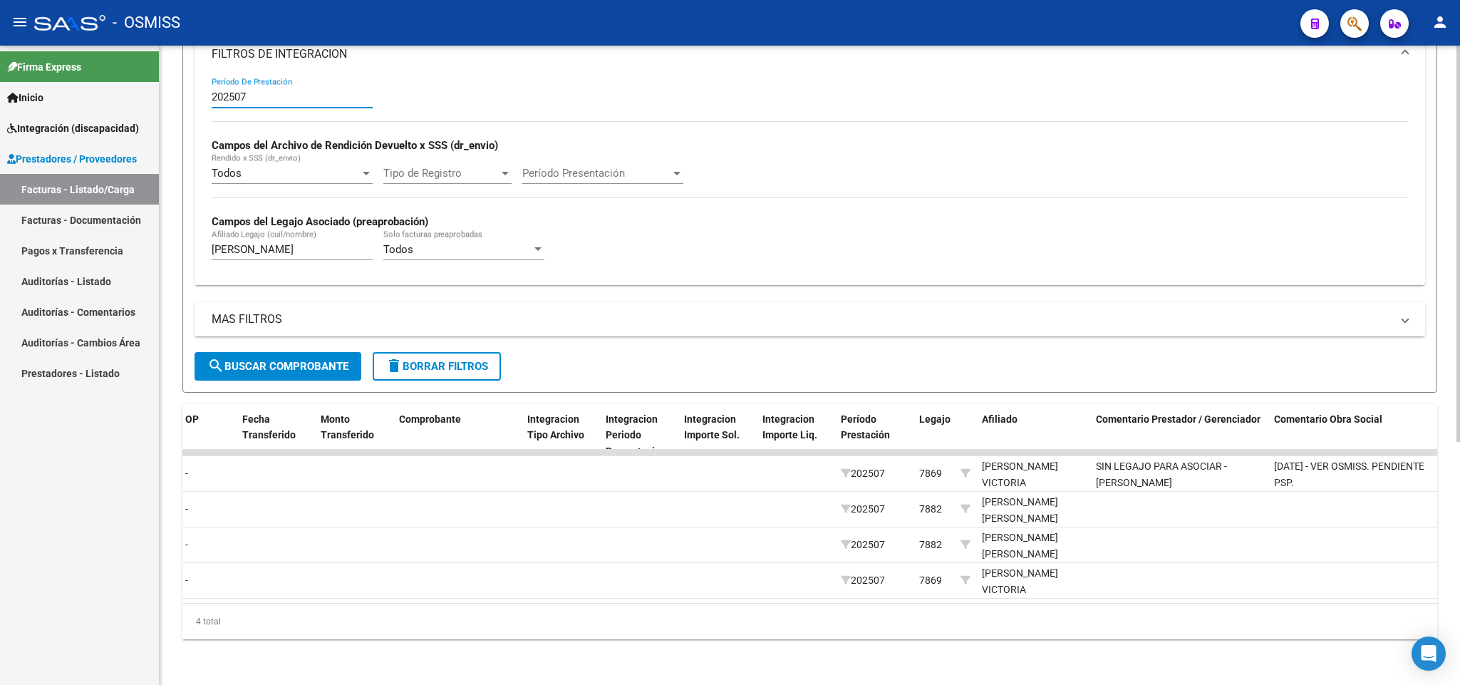
type input "202507"
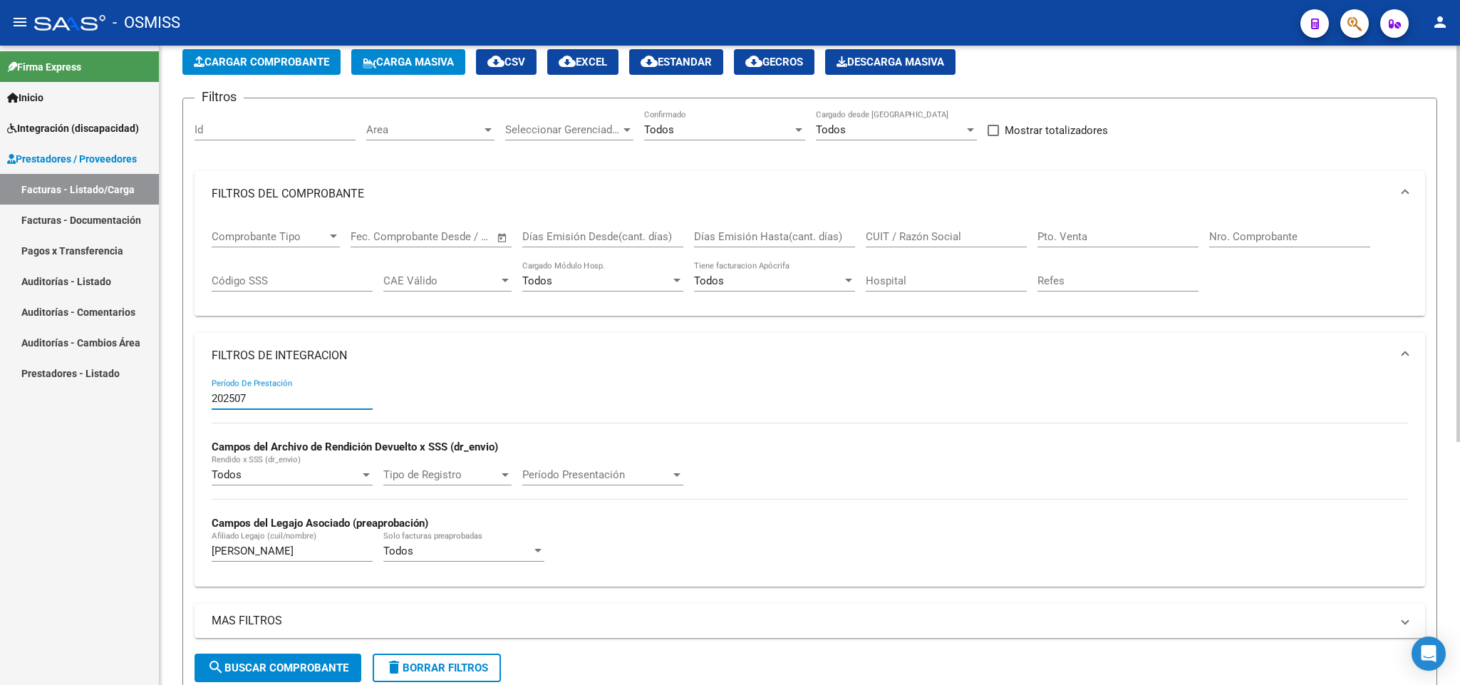
click at [928, 237] on input "CUIT / Razón Social" at bounding box center [946, 236] width 161 height 13
paste input "27270485605"
type input "27270485605"
click at [227, 661] on span "search Buscar Comprobante" at bounding box center [277, 667] width 141 height 13
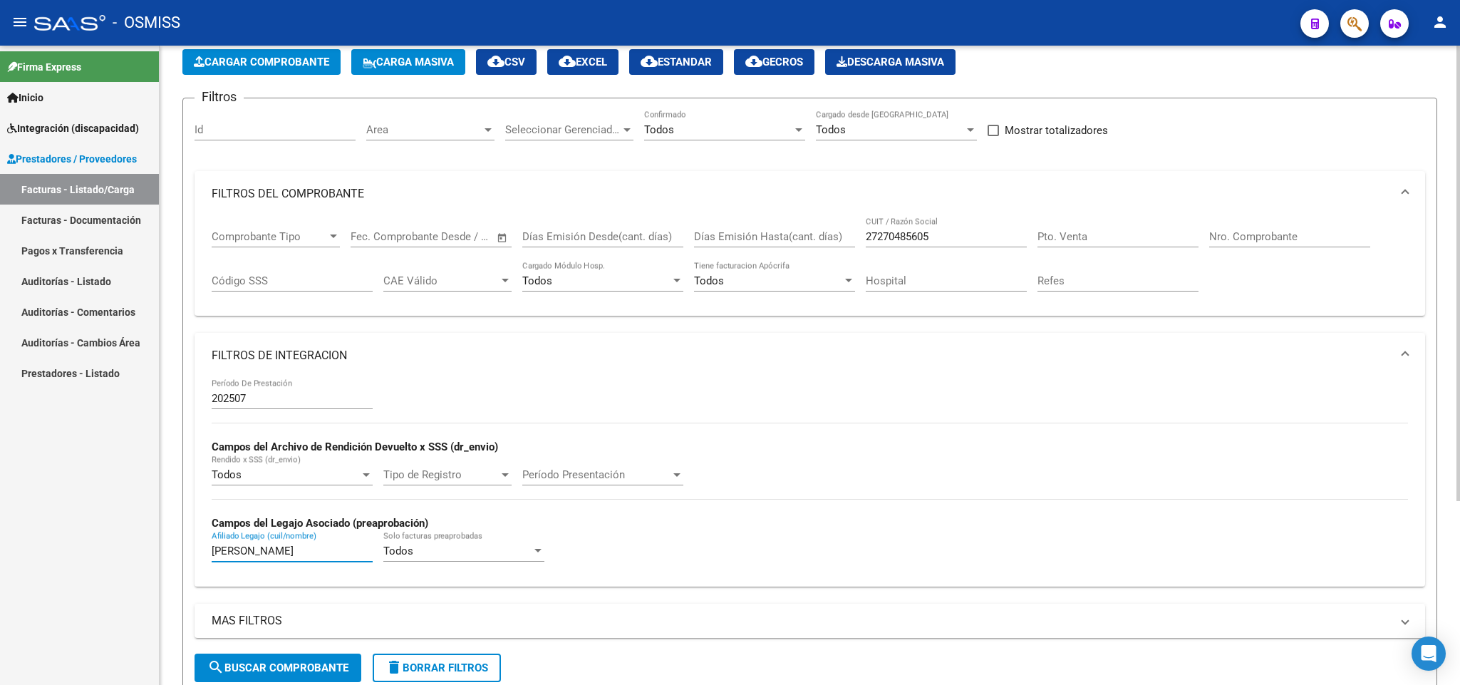
drag, startPoint x: 227, startPoint y: 552, endPoint x: 192, endPoint y: 549, distance: 34.3
click at [192, 549] on form "Filtros Id Area Area Seleccionar Gerenciador Seleccionar Gerenciador Todos Conf…" at bounding box center [809, 396] width 1255 height 596
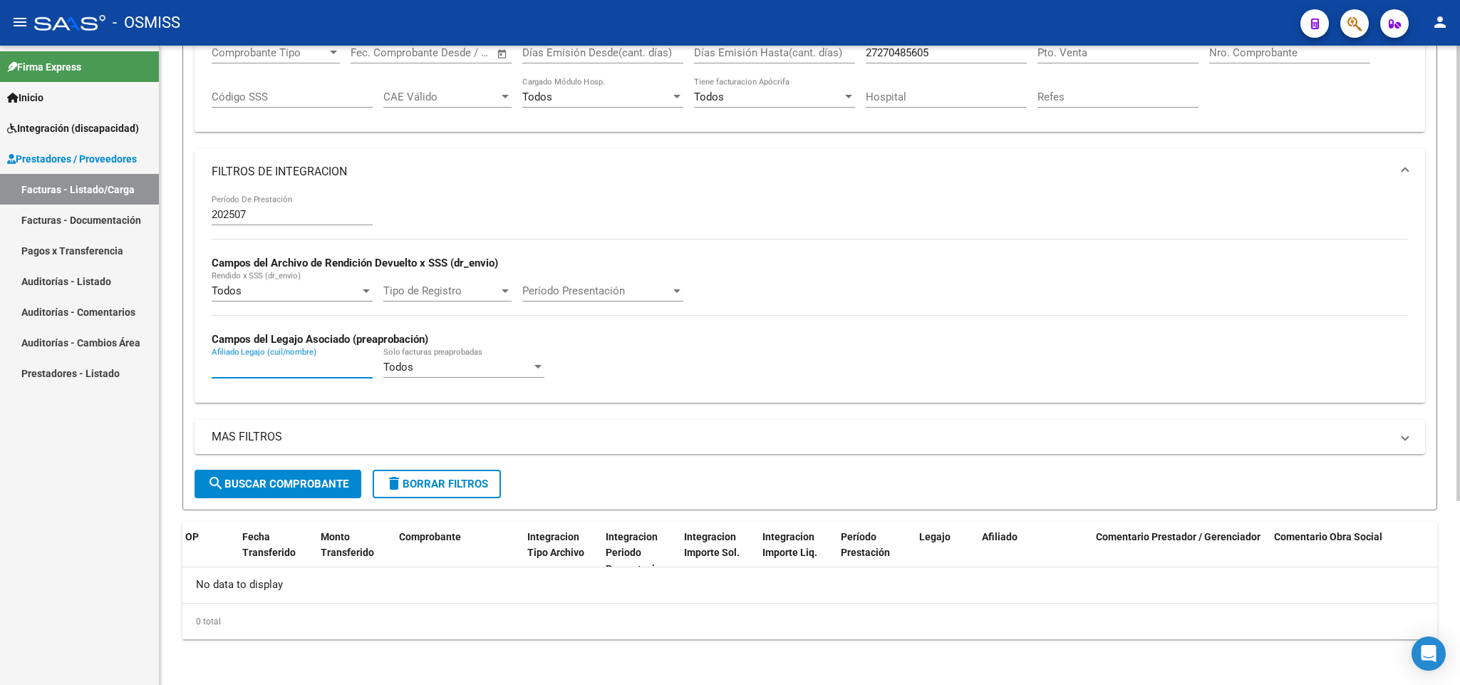
click at [321, 485] on span "search Buscar Comprobante" at bounding box center [277, 483] width 141 height 13
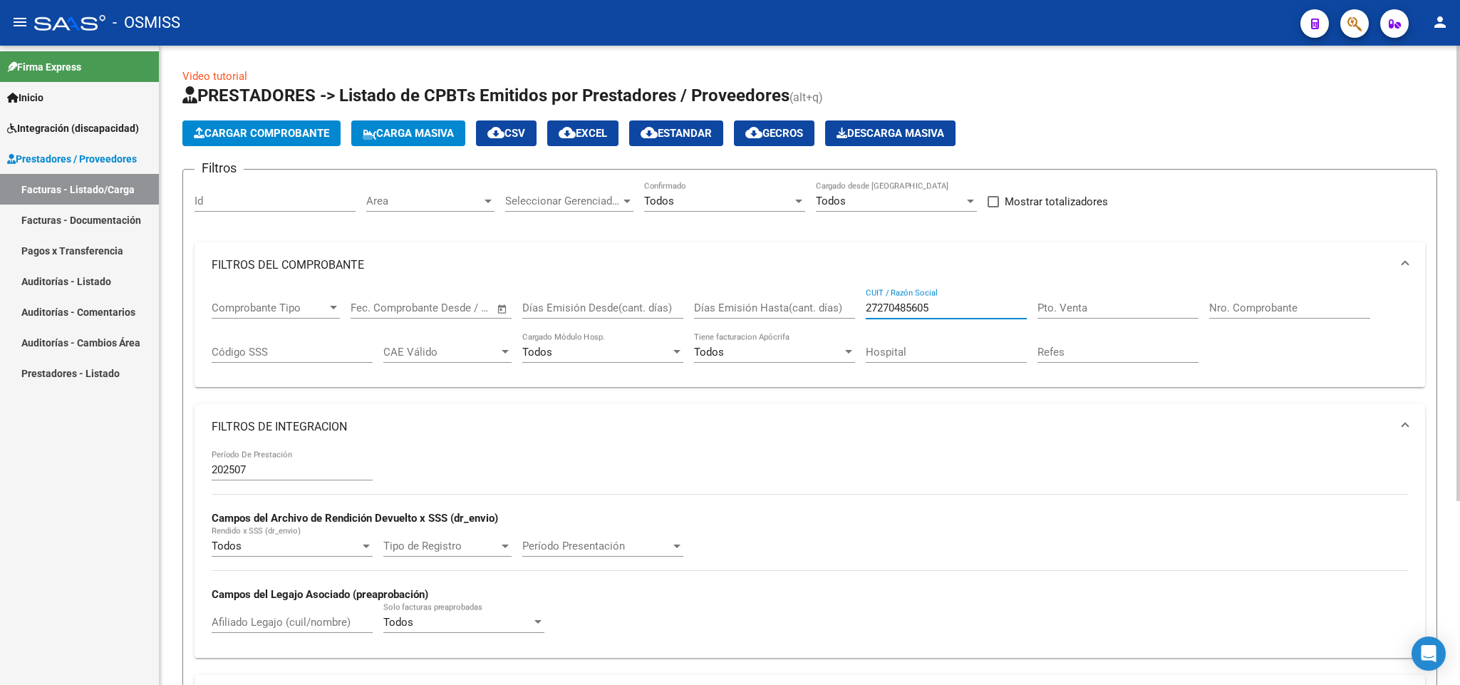
drag, startPoint x: 948, startPoint y: 314, endPoint x: 855, endPoint y: 312, distance: 92.7
click at [855, 312] on div "Comprobante Tipo Comprobante Tipo Fecha inicio – Fecha fin Fec. Comprobante Des…" at bounding box center [810, 332] width 1196 height 88
paste input "27317810763"
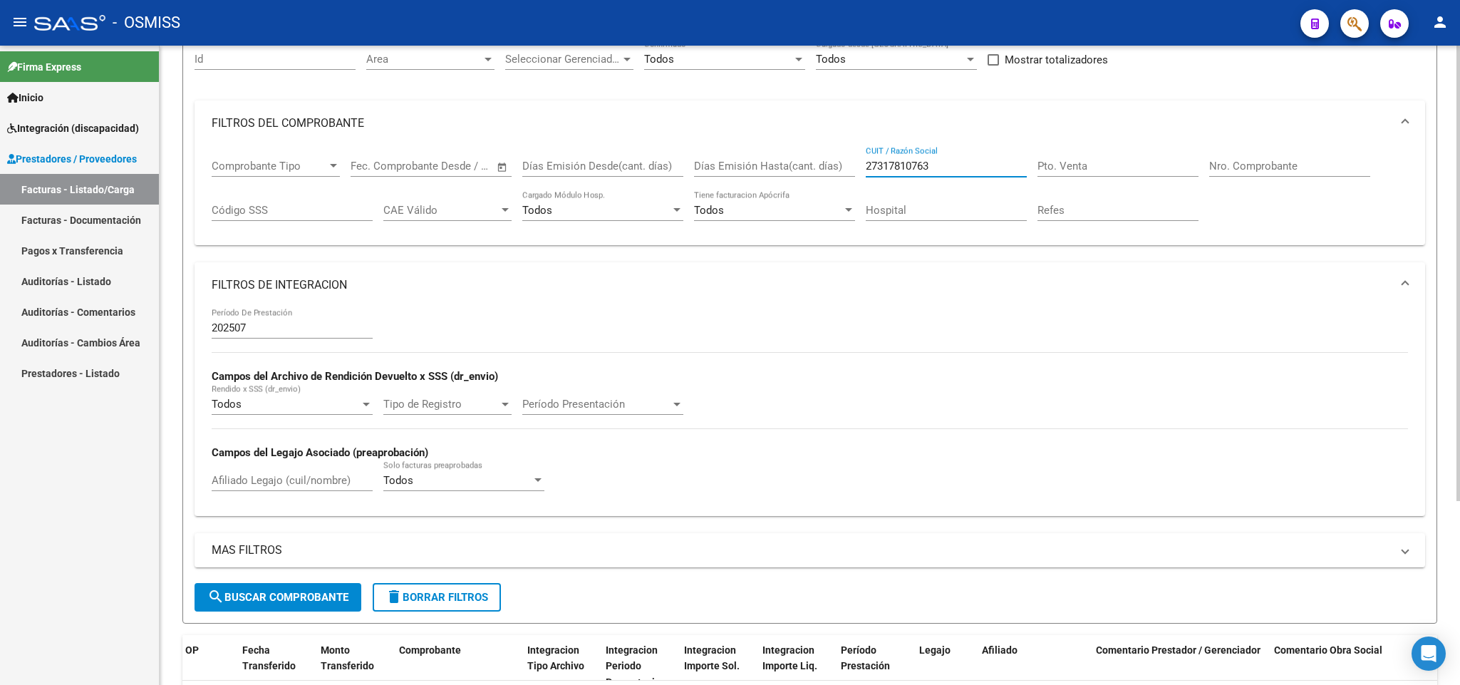
scroll to position [257, 0]
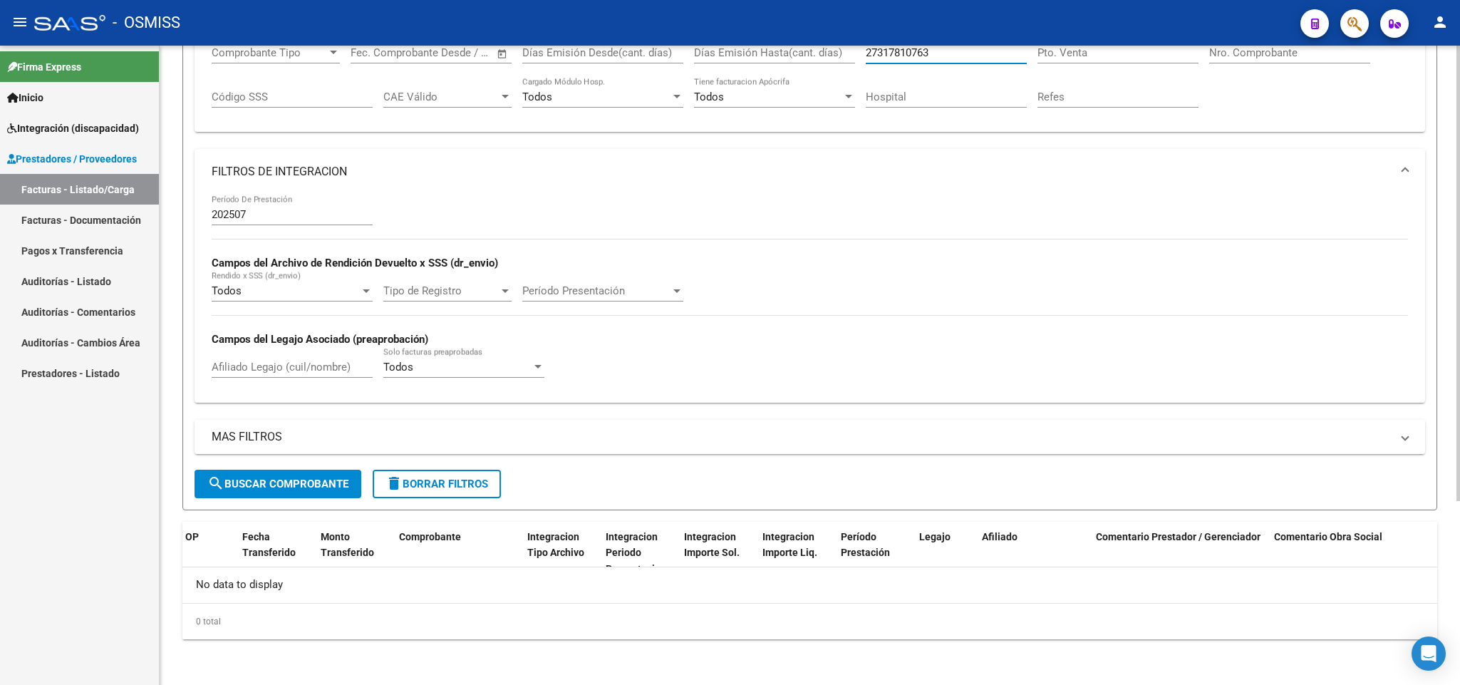
type input "27317810763"
click at [259, 490] on span "search Buscar Comprobante" at bounding box center [277, 483] width 141 height 13
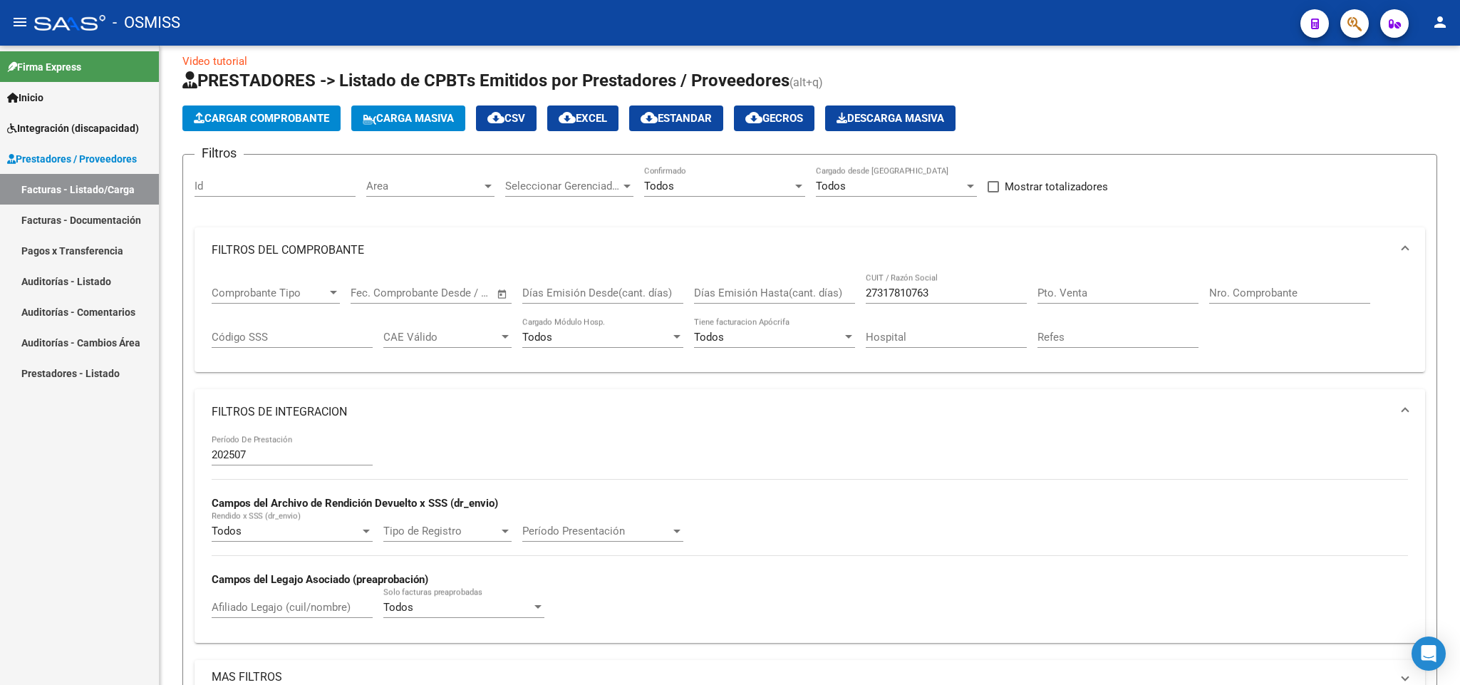
scroll to position [0, 0]
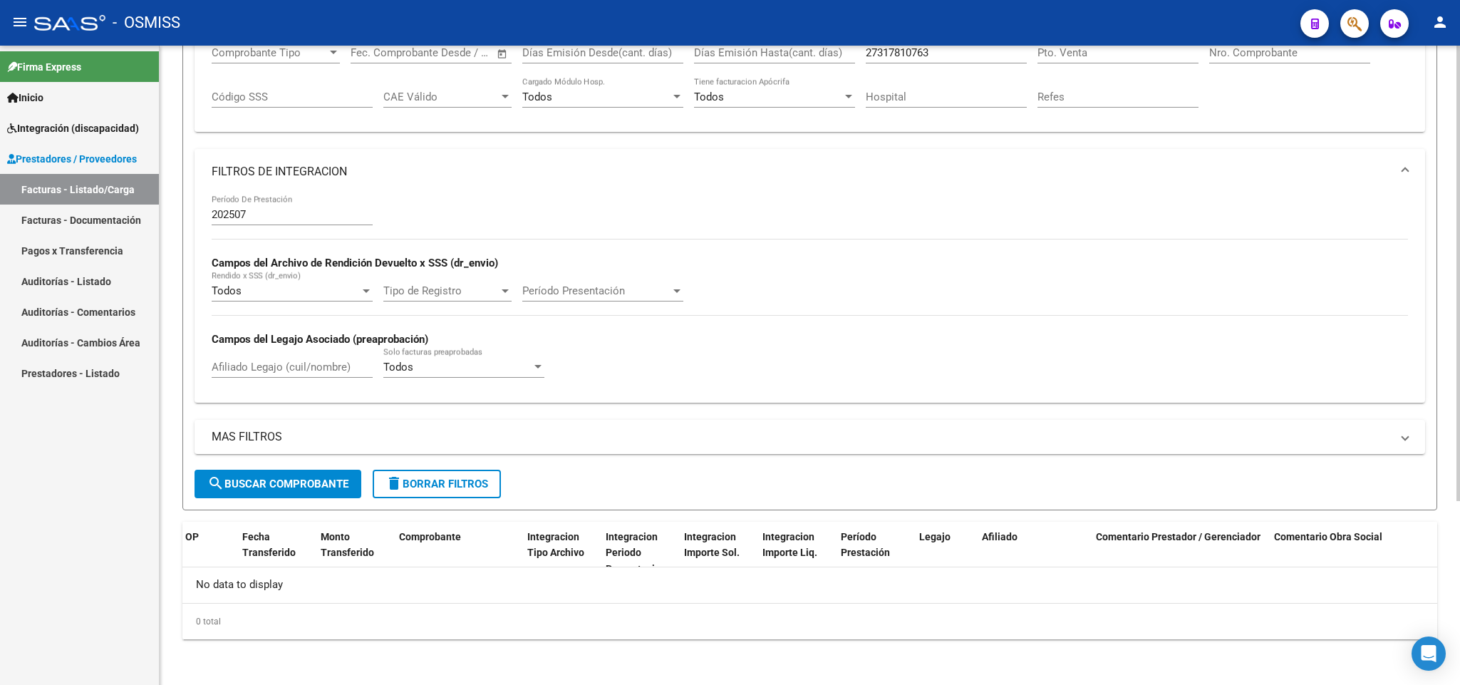
click at [313, 483] on span "search Buscar Comprobante" at bounding box center [277, 483] width 141 height 13
